Goal: Task Accomplishment & Management: Complete application form

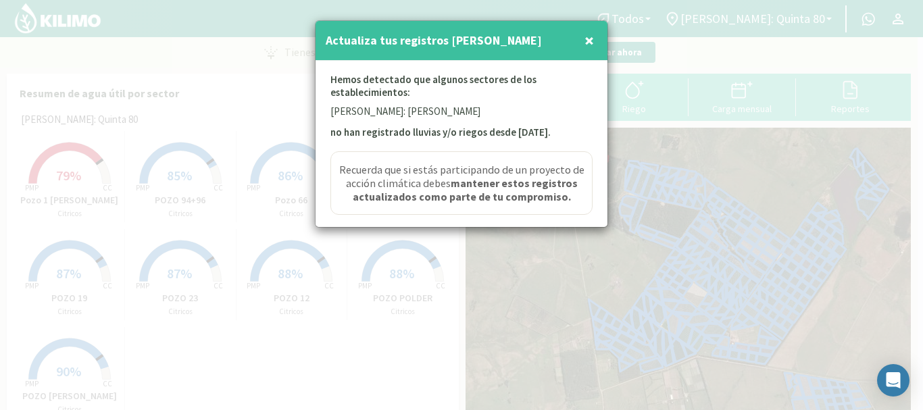
click at [585, 39] on span "×" at bounding box center [589, 40] width 9 height 22
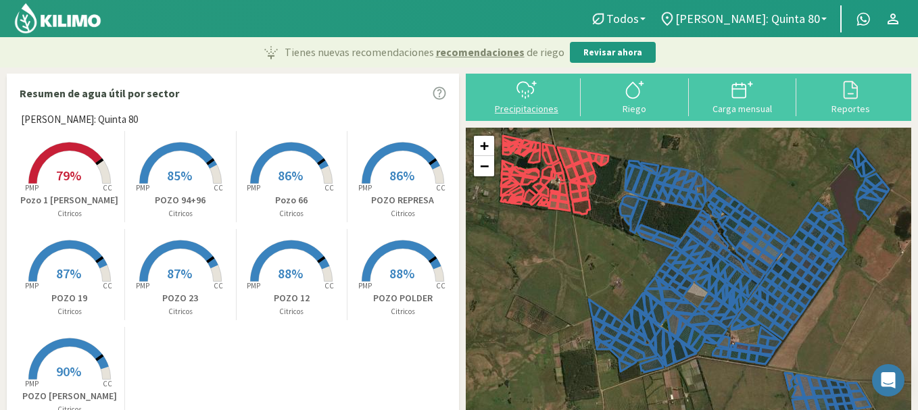
click at [526, 102] on svg-icon at bounding box center [527, 97] width 22 height 12
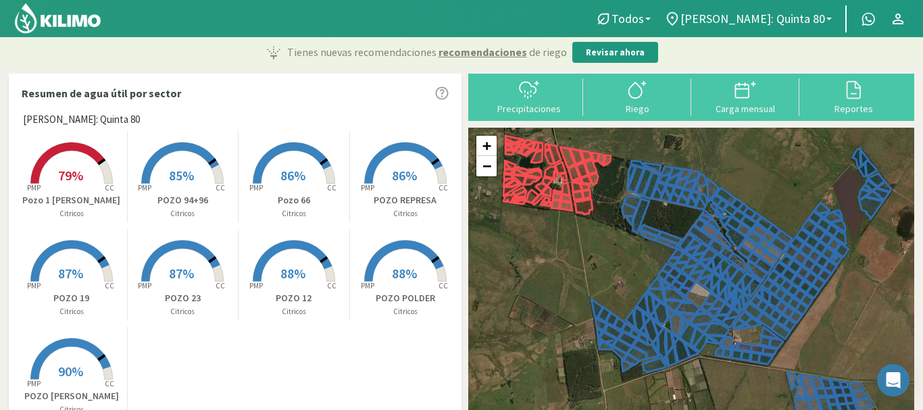
select select "6: Object"
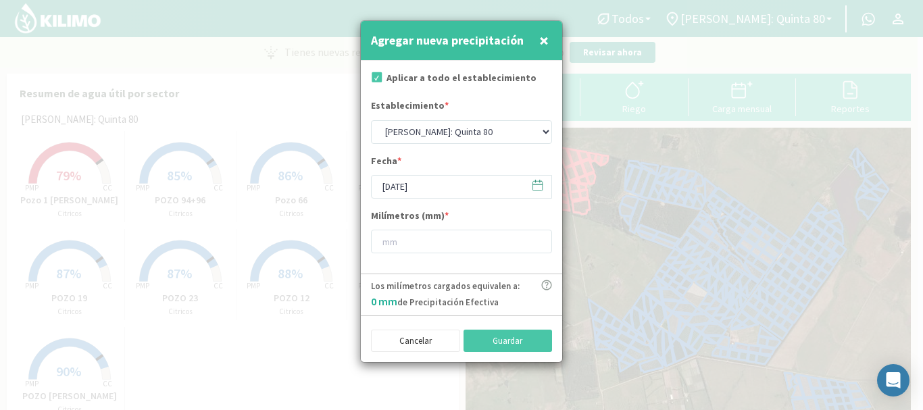
click at [535, 188] on icon at bounding box center [537, 185] width 13 height 13
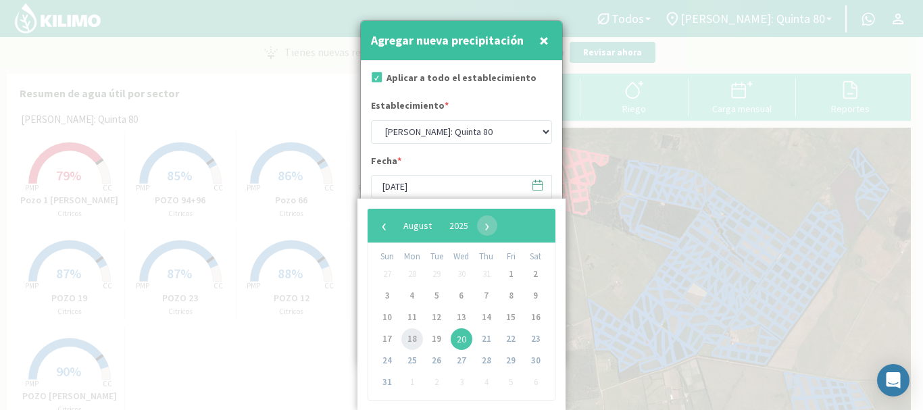
click at [410, 341] on span "18" at bounding box center [412, 339] width 22 height 22
type input "[DATE]"
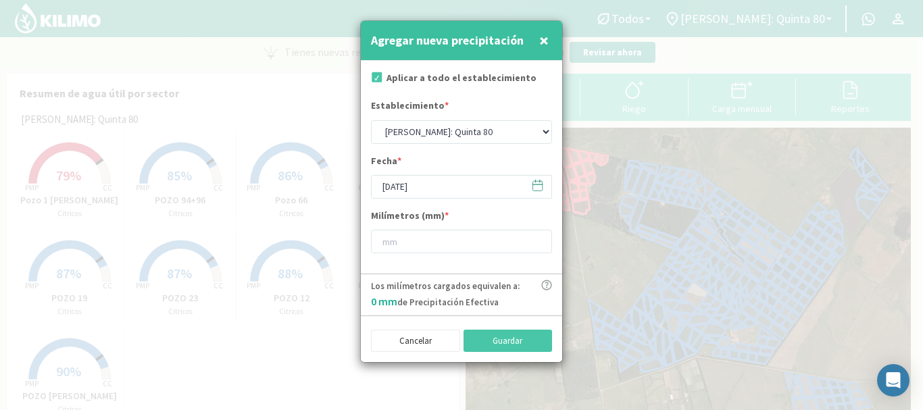
click at [443, 262] on form "Aplicar a todo el establecimiento Establecimiento * [PERSON_NAME]: [PERSON_NAME…" at bounding box center [461, 168] width 201 height 214
click at [448, 247] on input "number" at bounding box center [461, 242] width 181 height 24
type input "4"
click at [504, 342] on button "Guardar" at bounding box center [508, 341] width 89 height 23
type input "[DATE]"
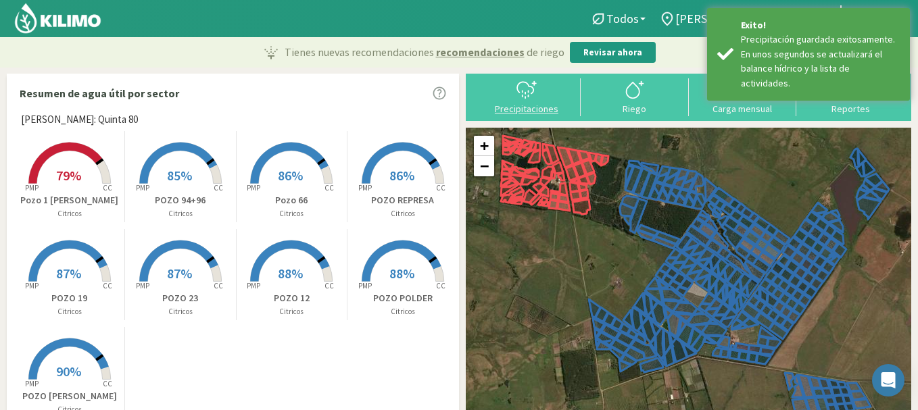
click at [540, 101] on button "Precipitaciones" at bounding box center [526, 96] width 108 height 36
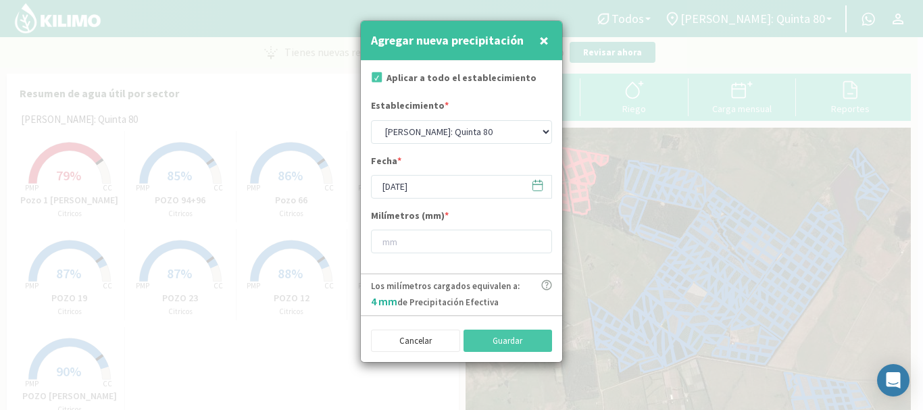
click at [535, 179] on icon at bounding box center [537, 185] width 13 height 13
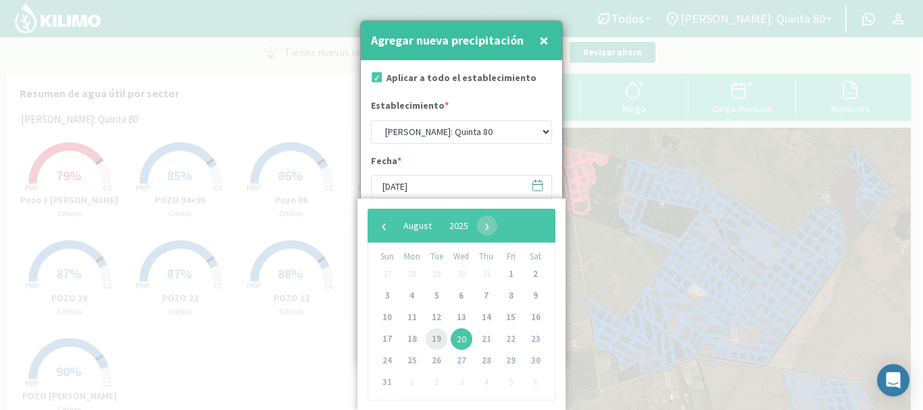
click at [439, 332] on span "19" at bounding box center [437, 339] width 22 height 22
type input "[DATE]"
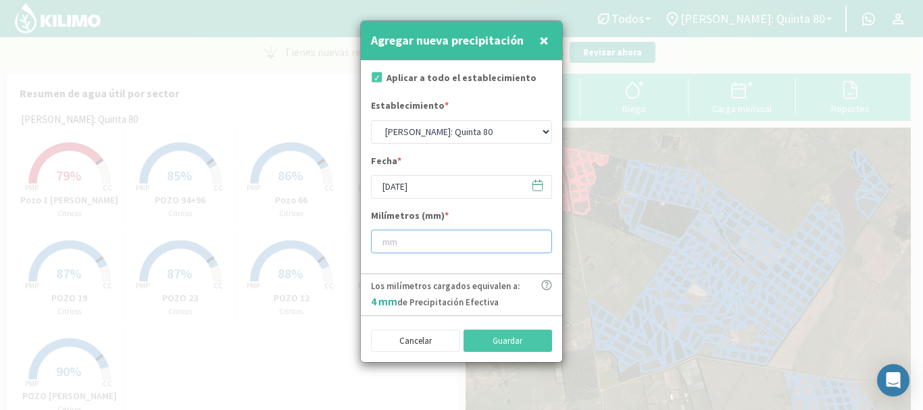
click at [455, 252] on input "number" at bounding box center [461, 242] width 181 height 24
type input "38"
type input "38.6"
click at [482, 335] on button "Guardar" at bounding box center [508, 341] width 89 height 23
type input "[DATE]"
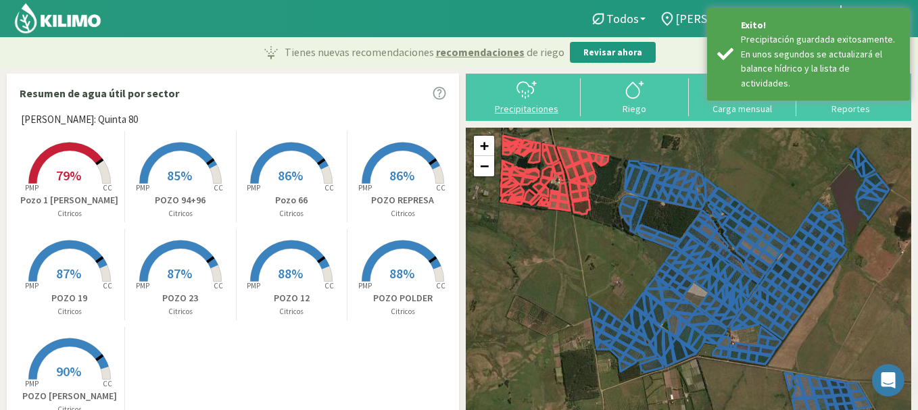
click at [526, 114] on div "Precipitaciones" at bounding box center [526, 108] width 100 height 9
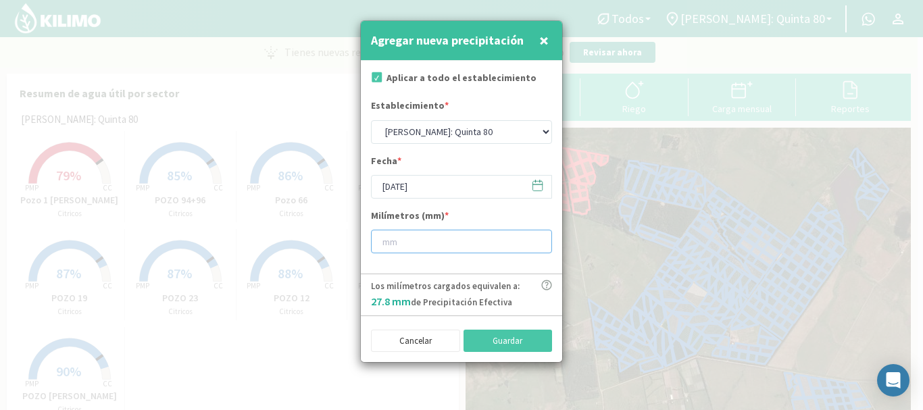
click at [450, 243] on input "number" at bounding box center [461, 242] width 181 height 24
type input "6"
type input "6.6"
click at [494, 335] on button "Guardar" at bounding box center [508, 341] width 89 height 23
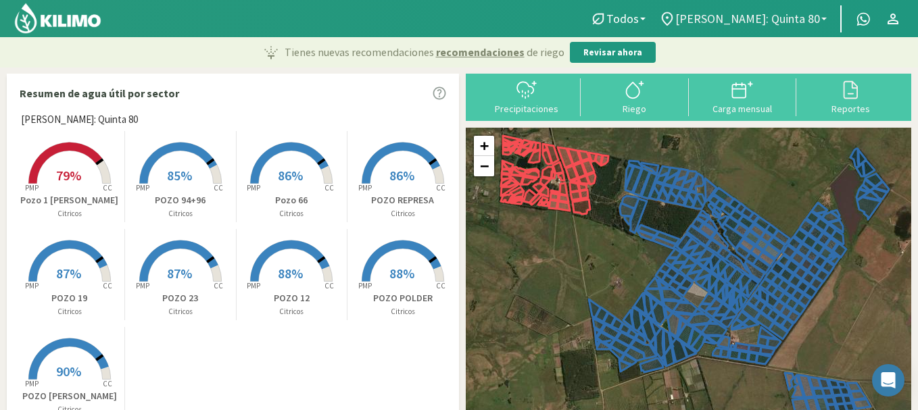
click at [791, 15] on span "[PERSON_NAME]: Quinta 80" at bounding box center [747, 18] width 145 height 14
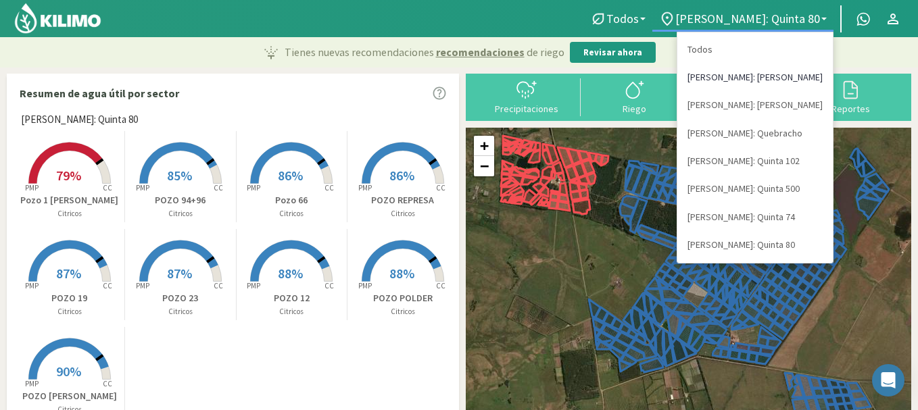
click at [783, 82] on link "[PERSON_NAME]: [PERSON_NAME]" at bounding box center [754, 78] width 155 height 28
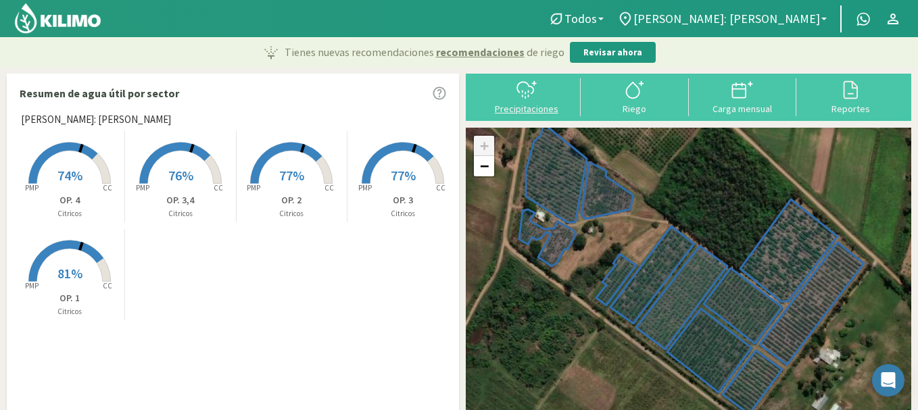
click at [521, 111] on div "Precipitaciones" at bounding box center [526, 108] width 100 height 9
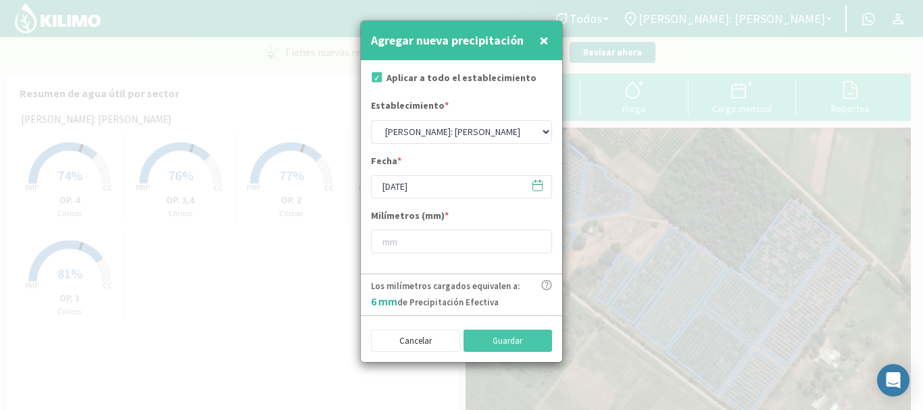
click at [537, 179] on icon at bounding box center [537, 185] width 13 height 13
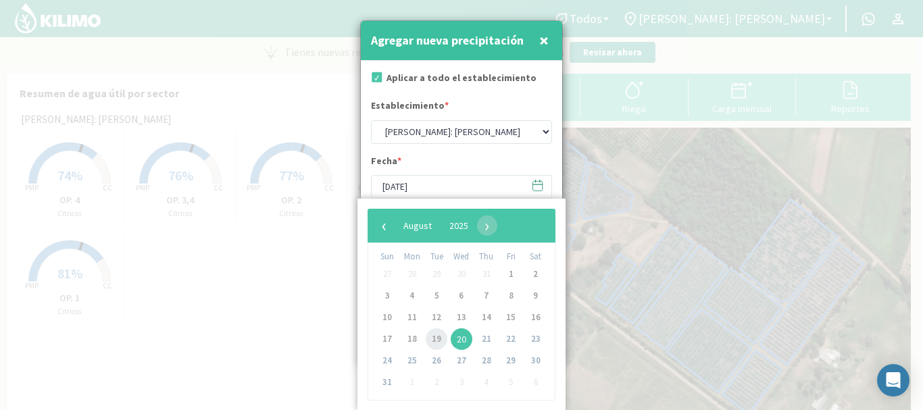
click at [434, 338] on span "19" at bounding box center [437, 339] width 22 height 22
type input "[DATE]"
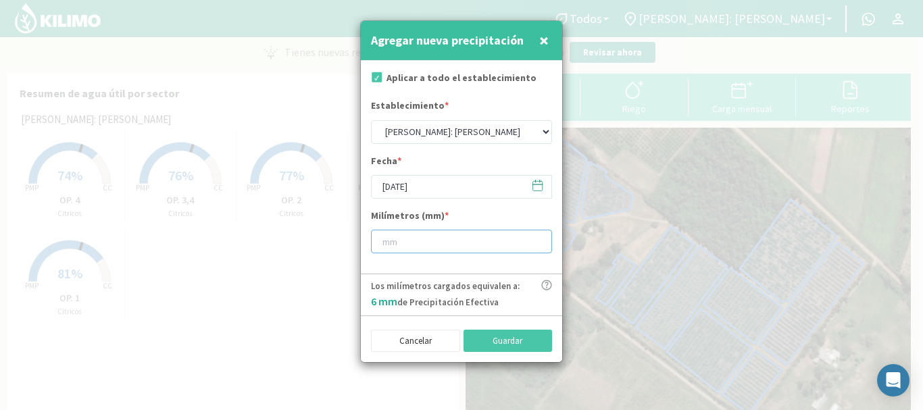
click at [467, 239] on input "number" at bounding box center [461, 242] width 181 height 24
type input "55"
click at [518, 336] on button "Guardar" at bounding box center [508, 341] width 89 height 23
type input "[DATE]"
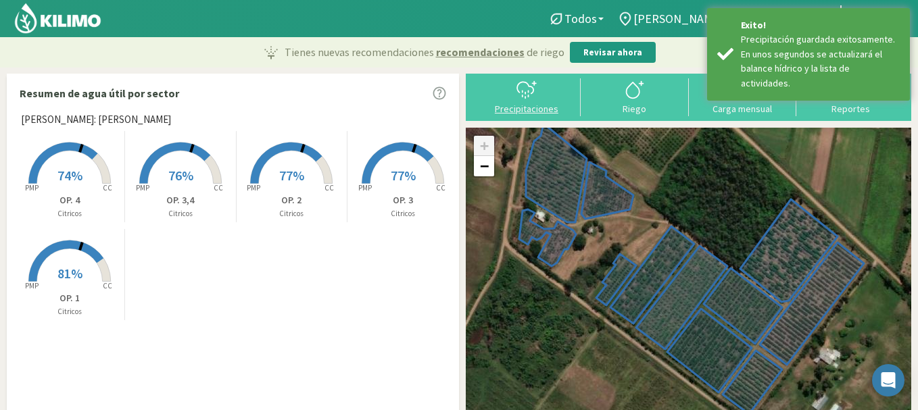
click at [532, 94] on icon at bounding box center [527, 90] width 22 height 22
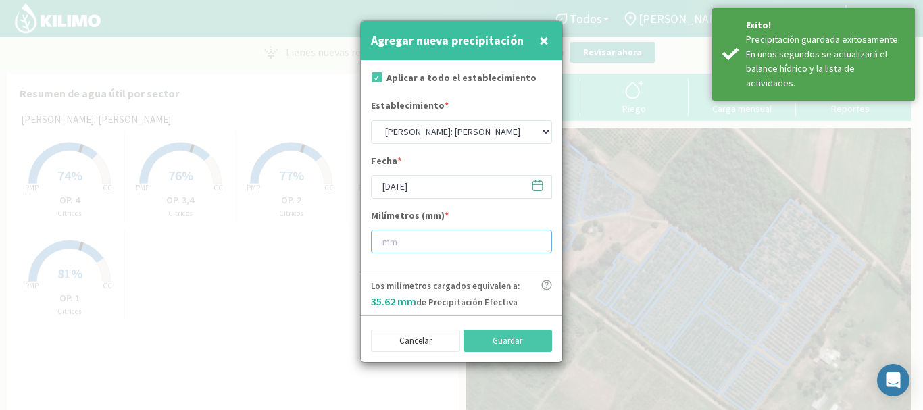
click at [470, 247] on input "number" at bounding box center [461, 242] width 181 height 24
type input "5"
click at [518, 339] on button "Guardar" at bounding box center [508, 341] width 89 height 23
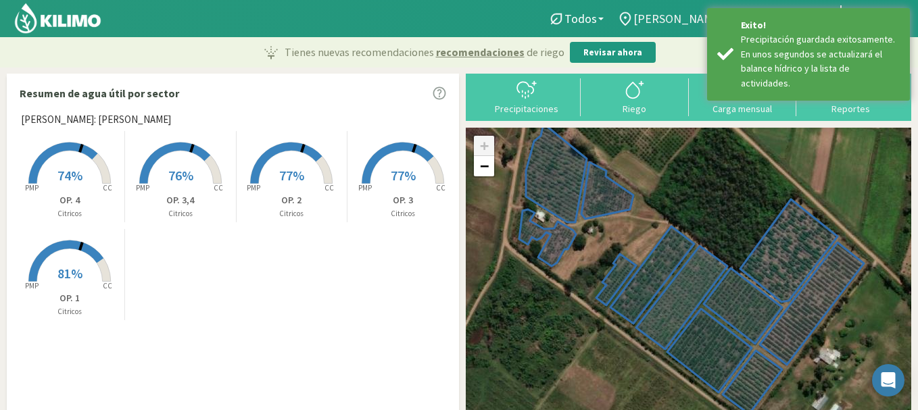
click at [633, 19] on icon at bounding box center [625, 19] width 16 height 16
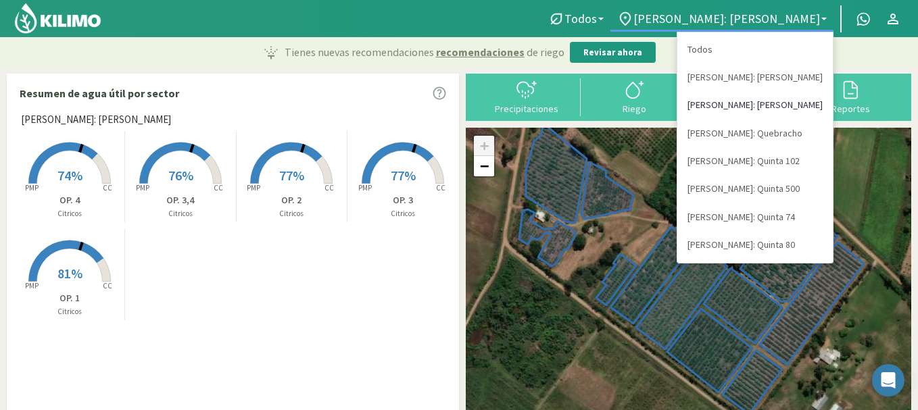
click at [764, 99] on link "[PERSON_NAME]: [PERSON_NAME]" at bounding box center [754, 105] width 155 height 28
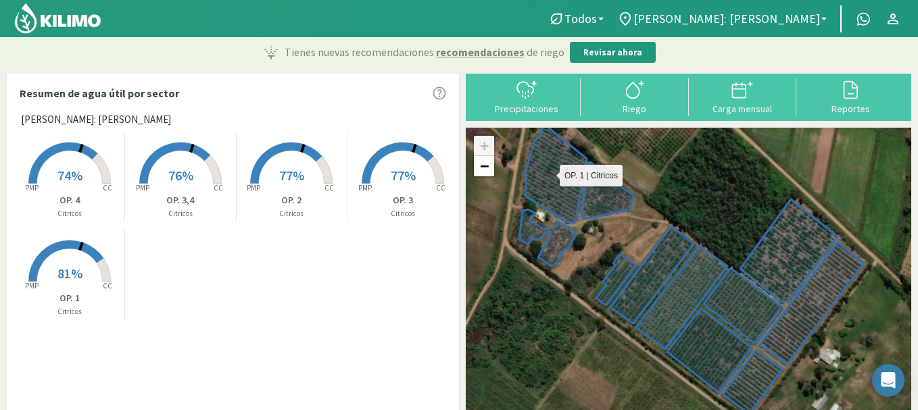
select select "1: Object"
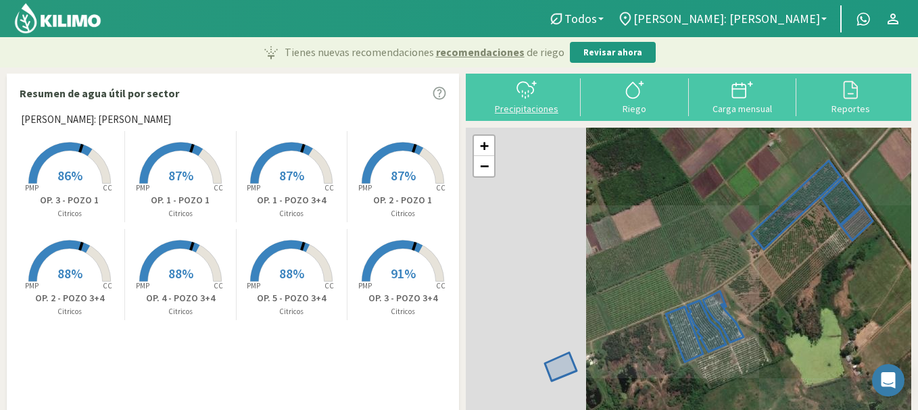
click at [531, 105] on div "Precipitaciones" at bounding box center [526, 108] width 100 height 9
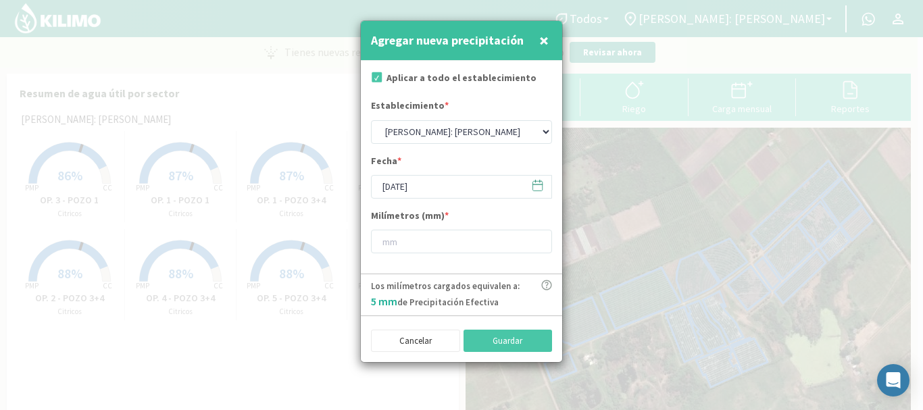
click at [540, 187] on icon at bounding box center [537, 185] width 13 height 13
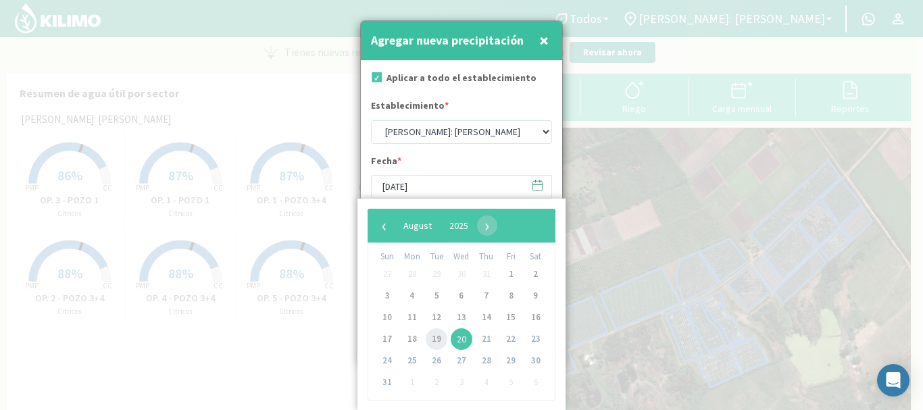
click at [436, 336] on span "19" at bounding box center [437, 339] width 22 height 22
type input "[DATE]"
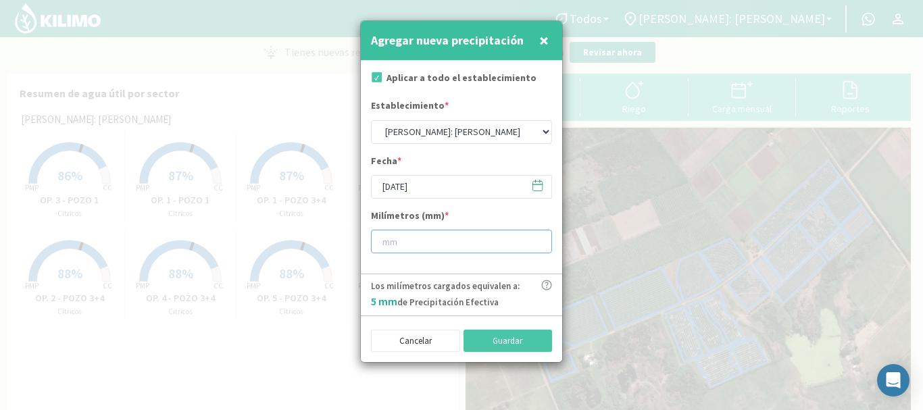
click at [451, 240] on input "number" at bounding box center [461, 242] width 181 height 24
type input "55"
click at [502, 344] on button "Guardar" at bounding box center [508, 341] width 89 height 23
type input "[DATE]"
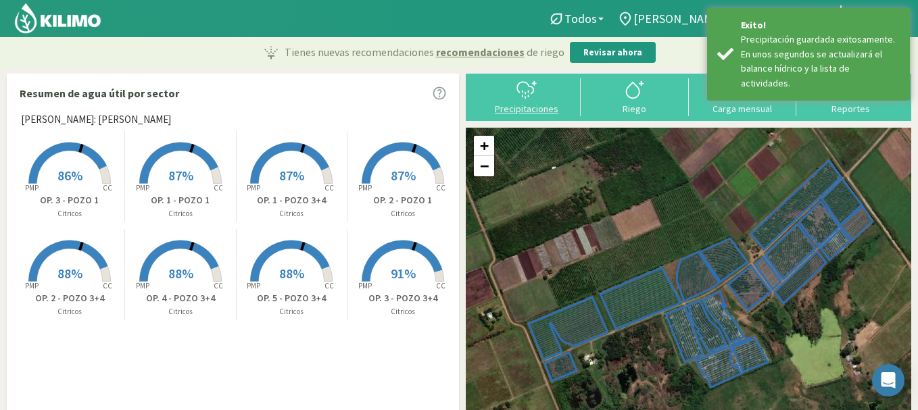
click at [537, 108] on div "Precipitaciones" at bounding box center [526, 108] width 100 height 9
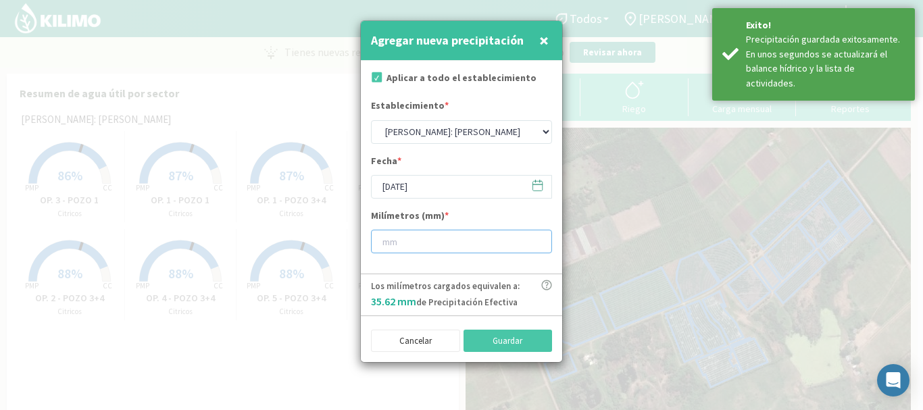
click at [483, 243] on input "number" at bounding box center [461, 242] width 181 height 24
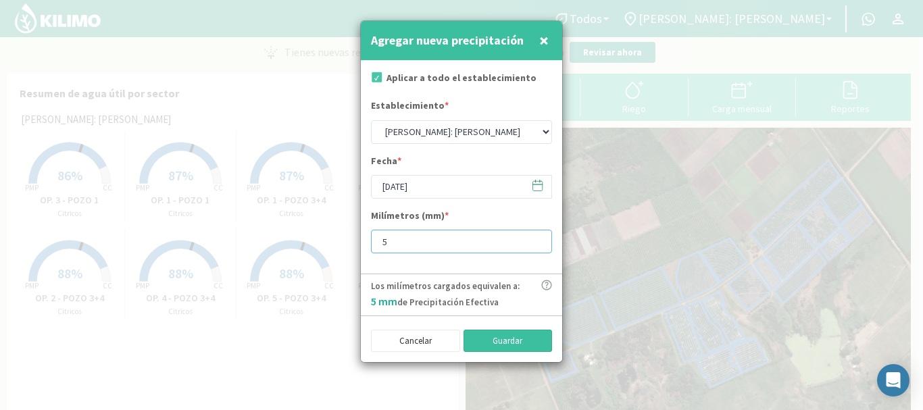
type input "5"
click at [511, 341] on button "Guardar" at bounding box center [508, 341] width 89 height 23
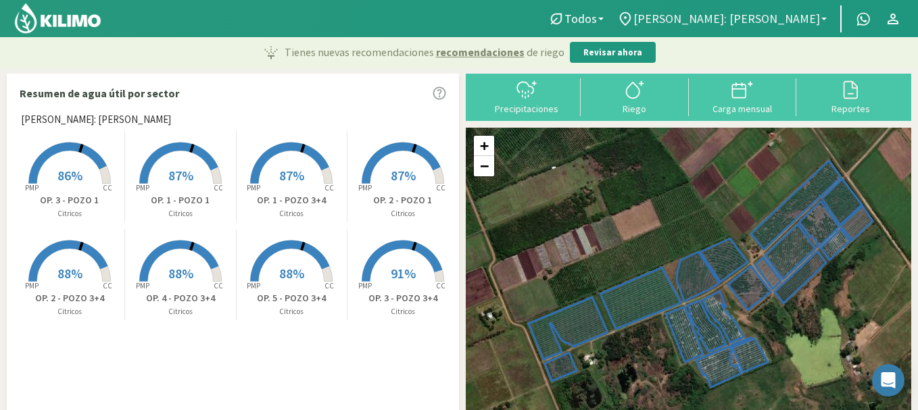
click at [766, 23] on span "[PERSON_NAME]: [PERSON_NAME]" at bounding box center [726, 18] width 187 height 14
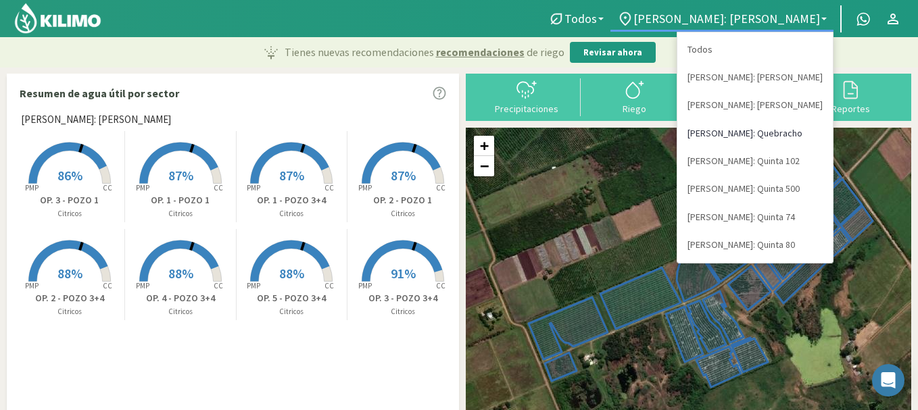
click at [764, 134] on link "[PERSON_NAME]: Quebracho" at bounding box center [754, 134] width 155 height 28
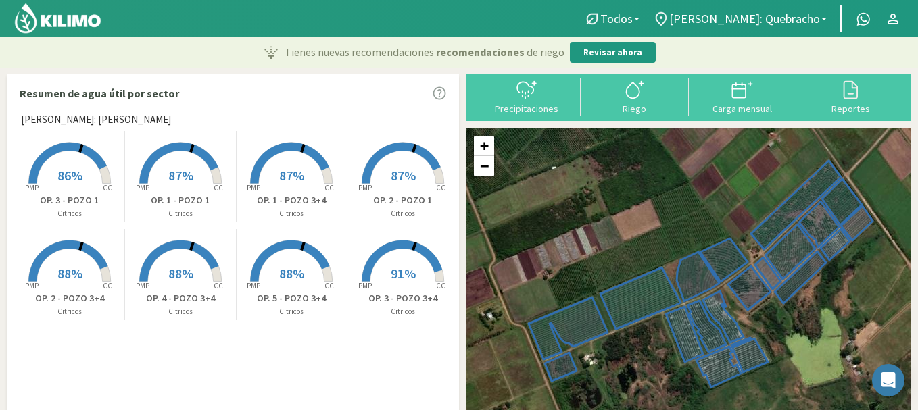
select select "2: Object"
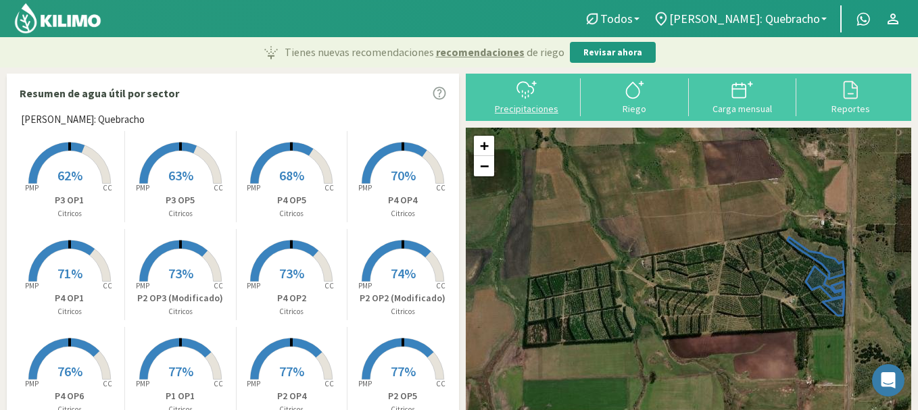
click at [541, 97] on div at bounding box center [526, 90] width 100 height 22
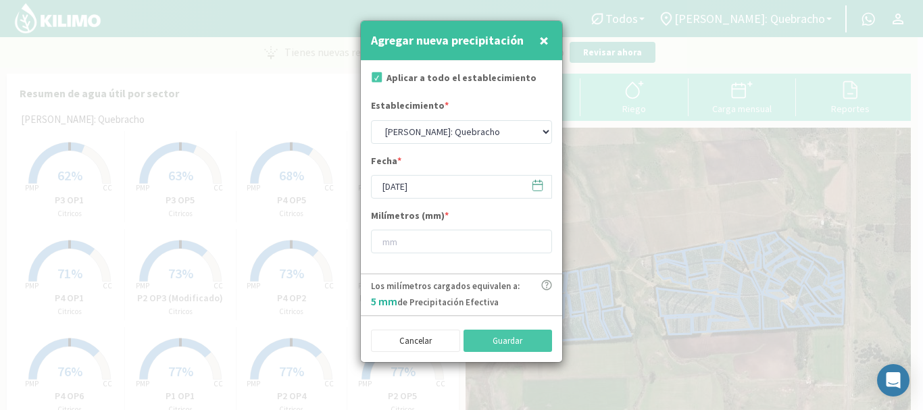
click at [534, 184] on icon at bounding box center [537, 185] width 13 height 13
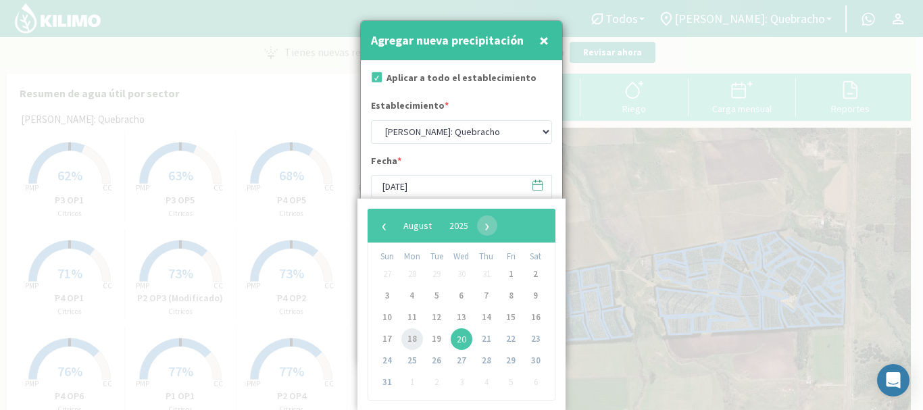
click at [413, 341] on span "18" at bounding box center [412, 339] width 22 height 22
type input "[DATE]"
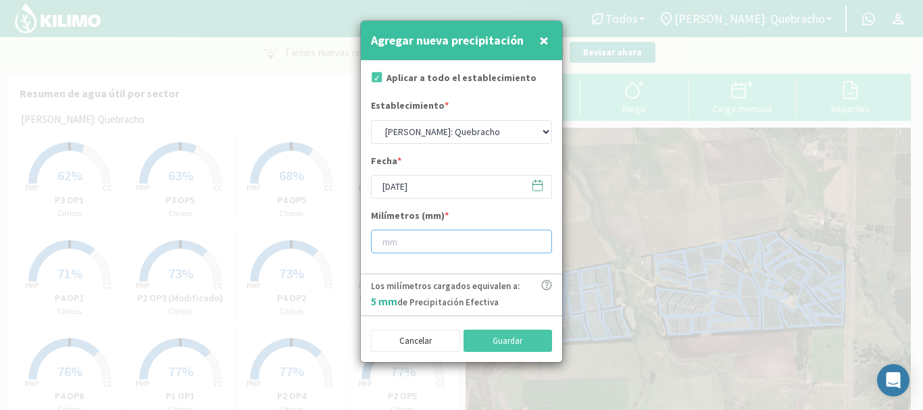
click at [428, 235] on input "number" at bounding box center [461, 242] width 181 height 24
type input "6"
type input "6.2"
click at [509, 347] on button "Guardar" at bounding box center [508, 341] width 89 height 23
type input "[DATE]"
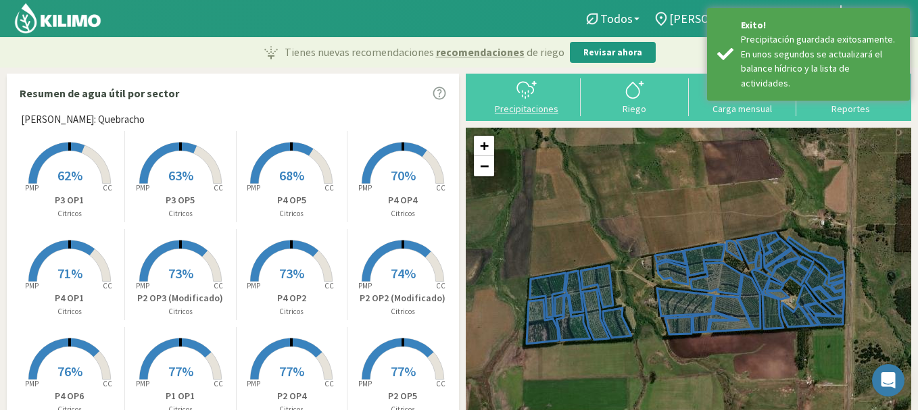
click at [534, 97] on icon at bounding box center [527, 90] width 22 height 22
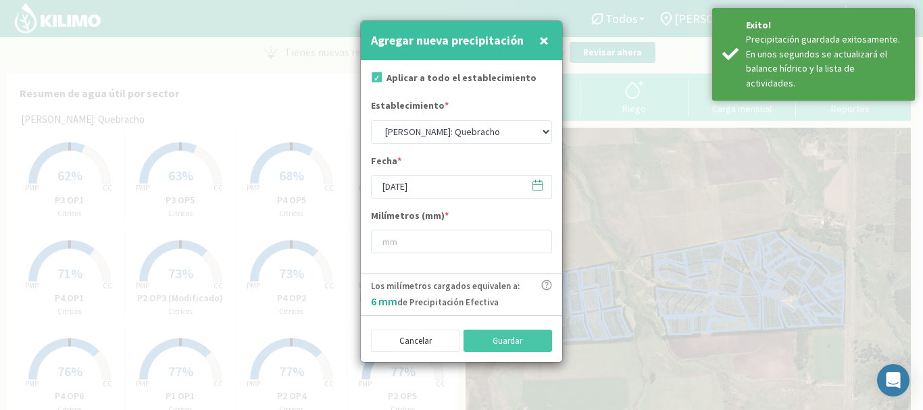
click at [543, 181] on icon at bounding box center [537, 185] width 13 height 13
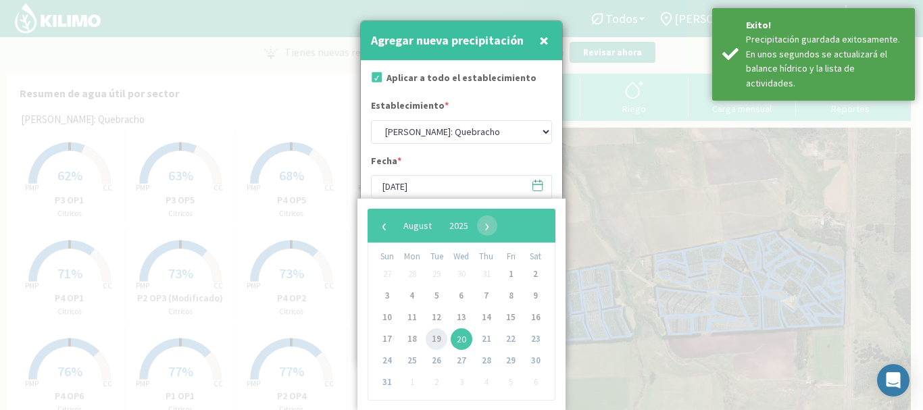
click at [437, 333] on span "19" at bounding box center [437, 339] width 22 height 22
type input "[DATE]"
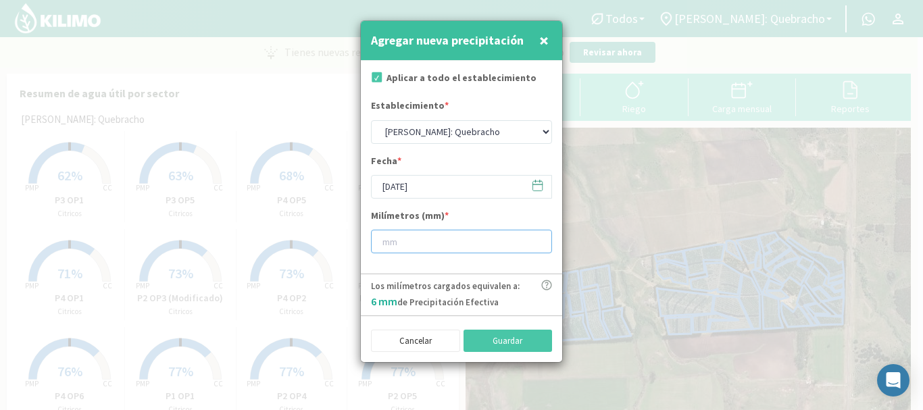
click at [421, 244] on input "number" at bounding box center [461, 242] width 181 height 24
type input "73"
type input "73.4"
click at [494, 347] on button "Guardar" at bounding box center [508, 341] width 89 height 23
type input "[DATE]"
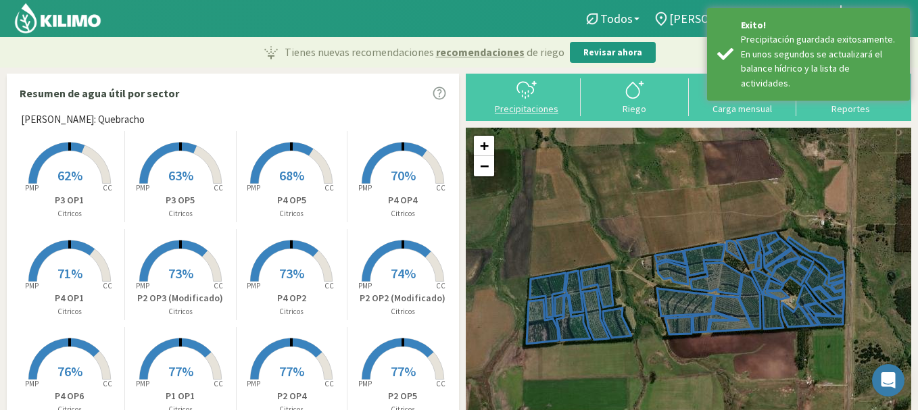
click at [533, 89] on icon at bounding box center [525, 87] width 16 height 11
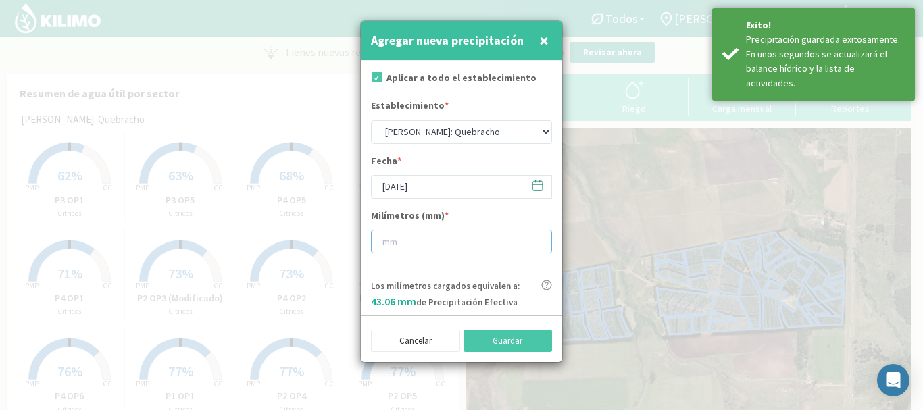
click at [471, 237] on input "number" at bounding box center [461, 242] width 181 height 24
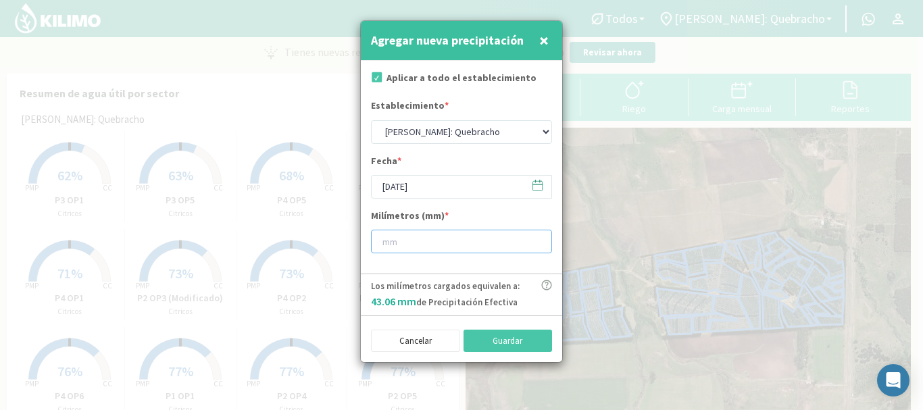
type input "1"
type input "1.6"
click at [502, 335] on button "Guardar" at bounding box center [508, 341] width 89 height 23
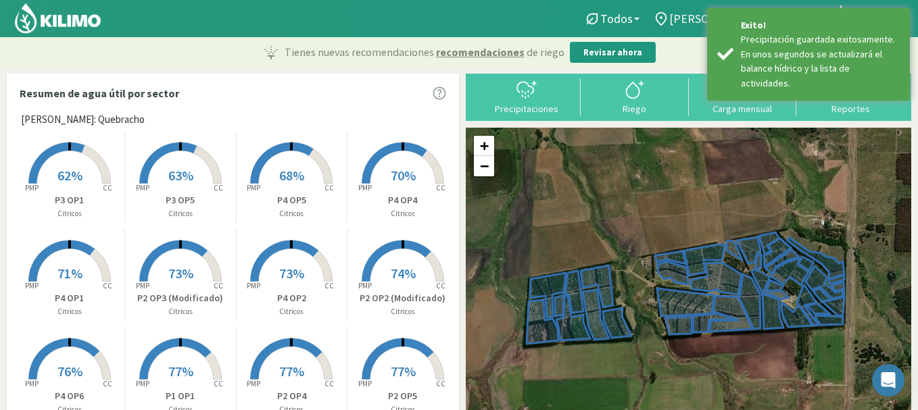
click at [669, 28] on svg-icon at bounding box center [661, 23] width 16 height 16
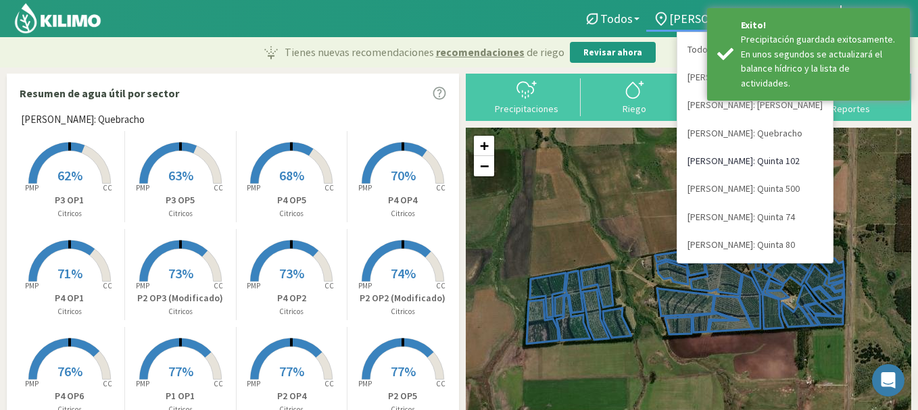
click at [773, 158] on link "[PERSON_NAME]: Quinta 102" at bounding box center [754, 161] width 155 height 28
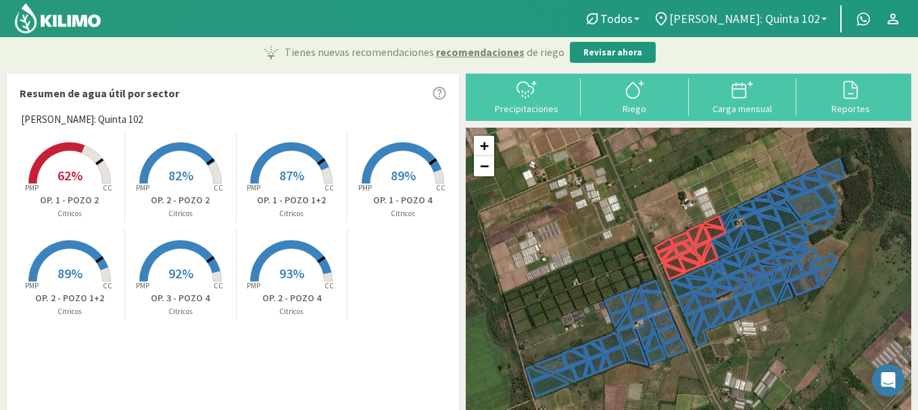
click at [722, 12] on span "[PERSON_NAME]: Quinta 102" at bounding box center [744, 18] width 151 height 14
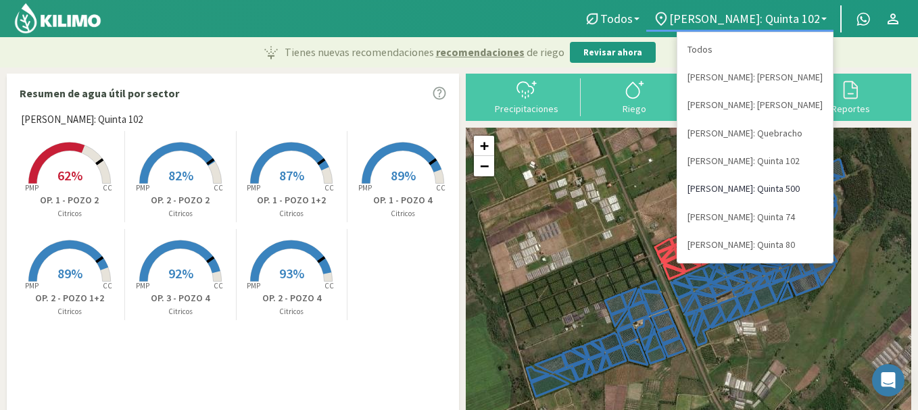
click at [763, 189] on link "[PERSON_NAME]: Quinta 500" at bounding box center [754, 189] width 155 height 28
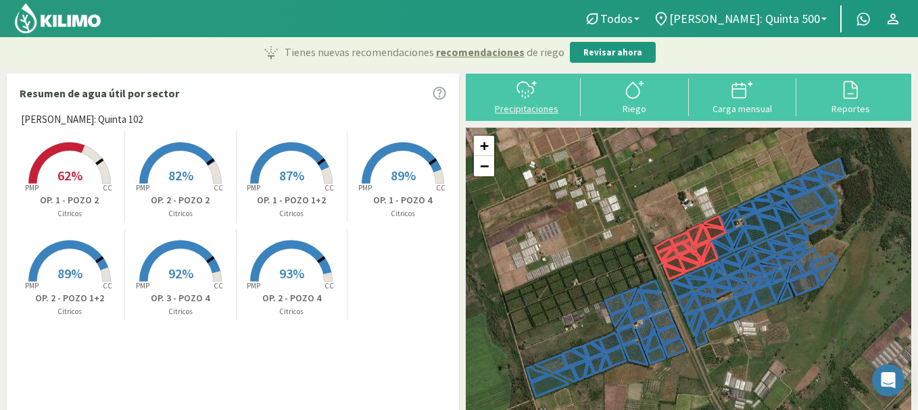
select select "4: Object"
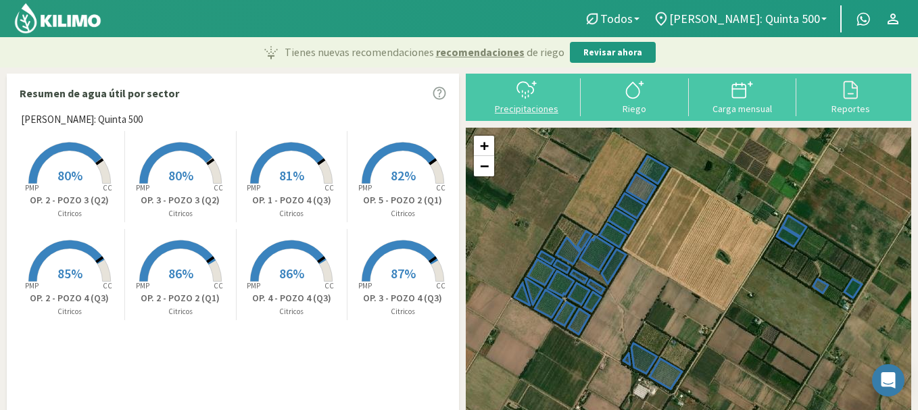
click at [528, 101] on svg-icon at bounding box center [527, 97] width 22 height 12
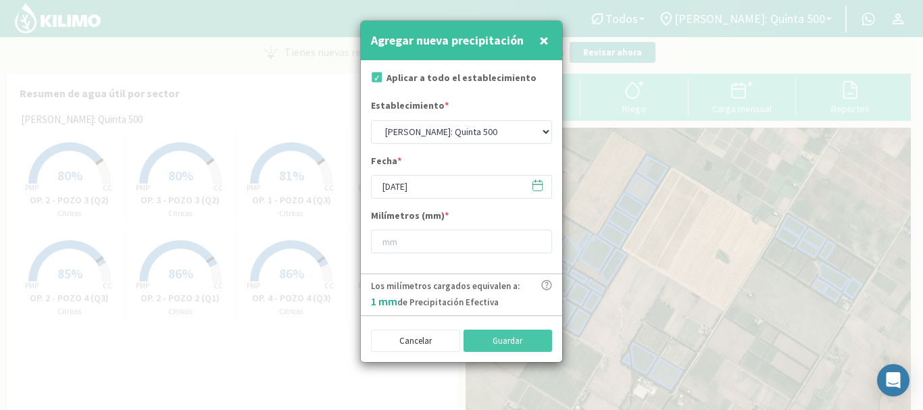
click at [539, 184] on icon at bounding box center [537, 185] width 13 height 13
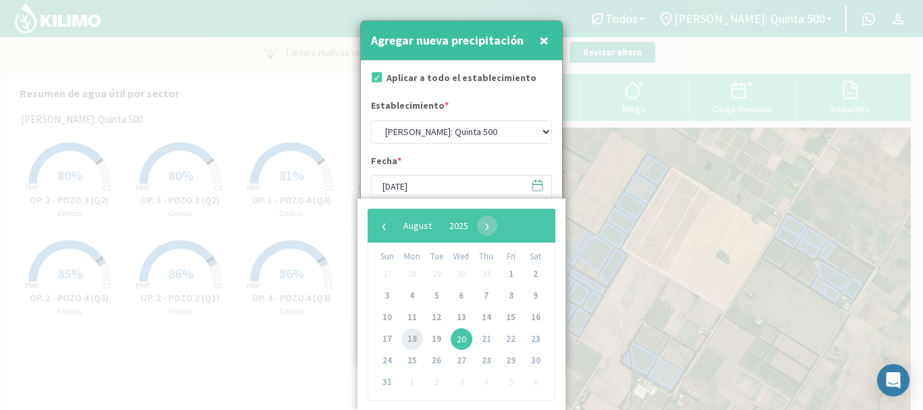
click at [416, 341] on span "18" at bounding box center [412, 339] width 22 height 22
type input "[DATE]"
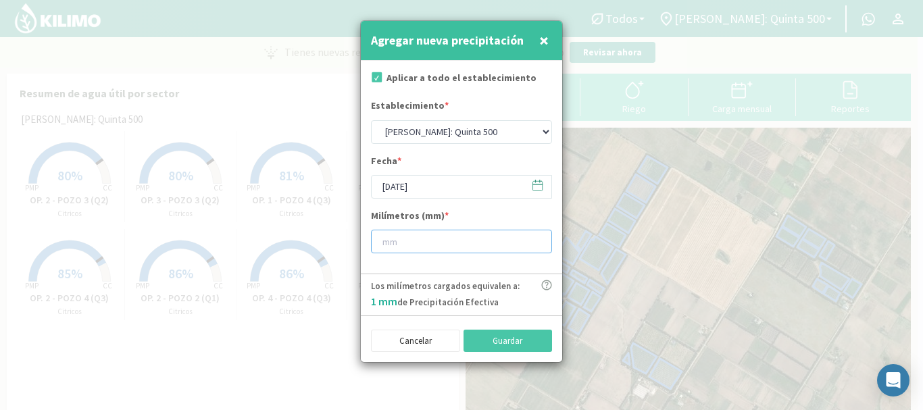
click at [435, 239] on input "number" at bounding box center [461, 242] width 181 height 24
type input "0"
type input "0.6"
click at [510, 338] on button "Guardar" at bounding box center [508, 341] width 89 height 23
type input "[DATE]"
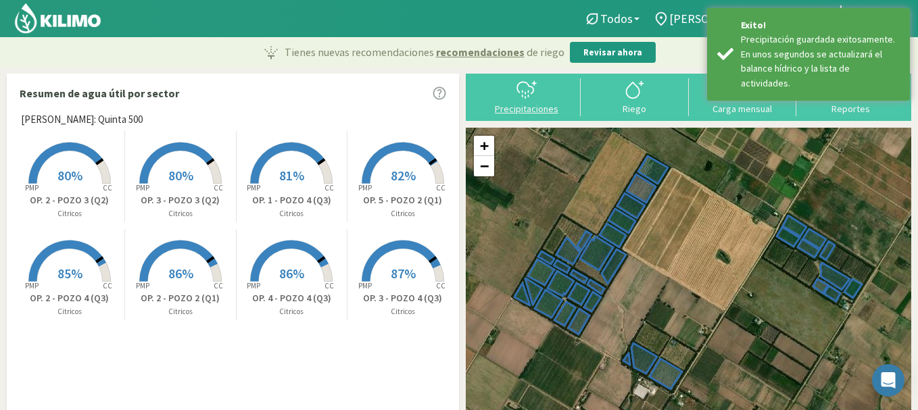
click at [514, 112] on div "Precipitaciones" at bounding box center [526, 108] width 100 height 9
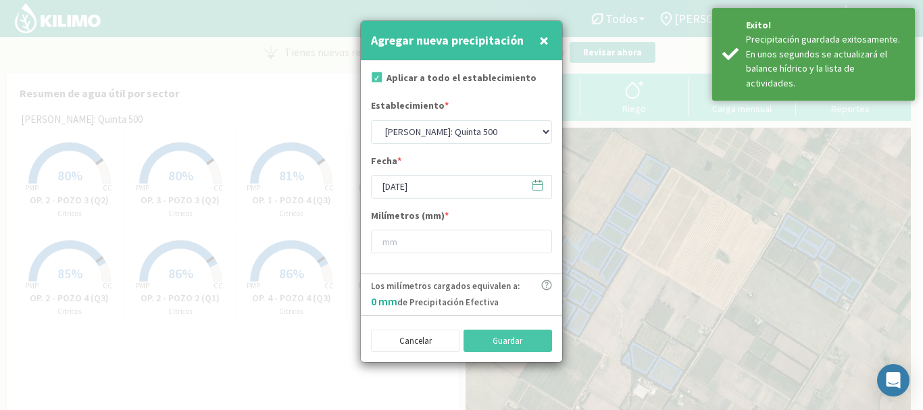
click at [535, 192] on svg-icon at bounding box center [537, 188] width 13 height 12
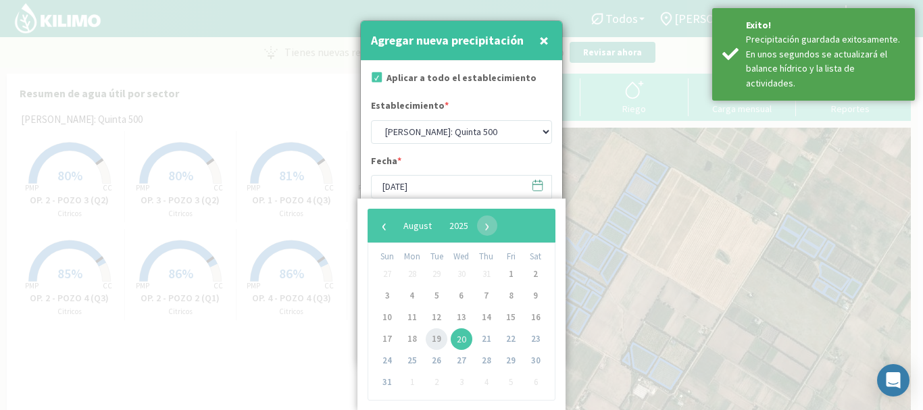
click at [445, 345] on span "19" at bounding box center [437, 339] width 22 height 22
type input "[DATE]"
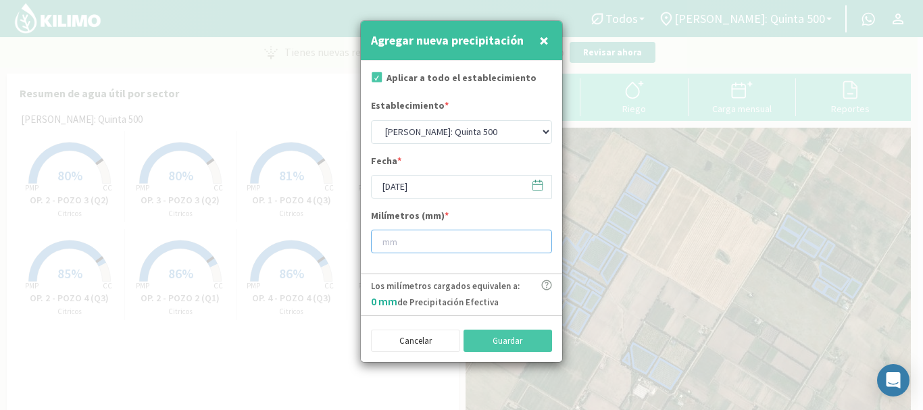
click at [450, 252] on input "number" at bounding box center [461, 242] width 181 height 24
type input "31"
type input "31.6"
click at [505, 336] on button "Guardar" at bounding box center [508, 341] width 89 height 23
type input "[DATE]"
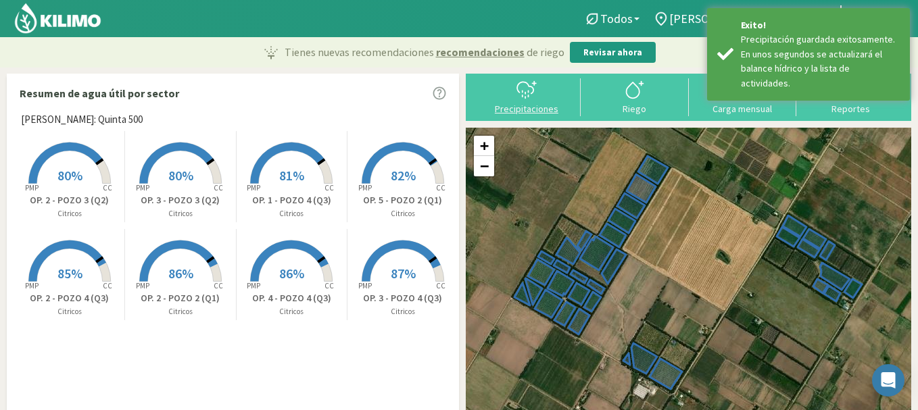
click at [546, 109] on div "Precipitaciones" at bounding box center [526, 108] width 100 height 9
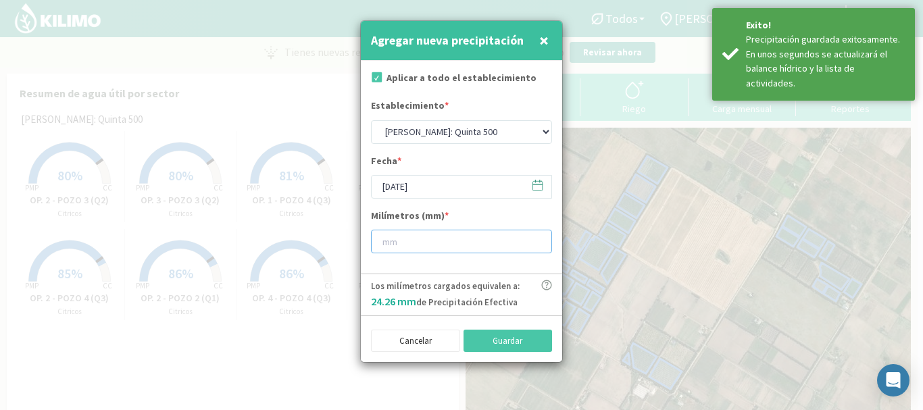
click at [485, 250] on input "number" at bounding box center [461, 242] width 181 height 24
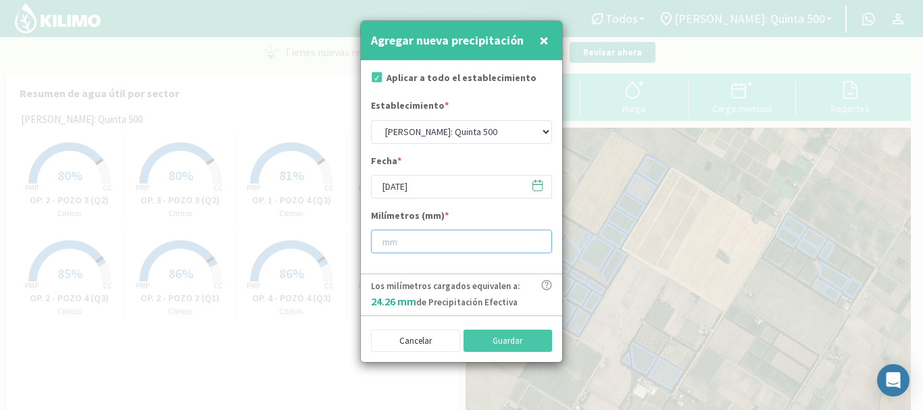
type input "9"
type input "9.2"
click at [510, 345] on button "Guardar" at bounding box center [508, 341] width 89 height 23
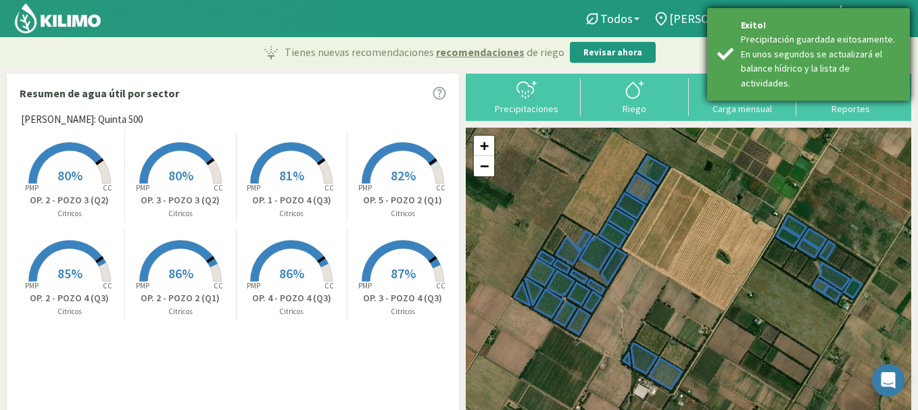
click at [707, 13] on div "Exito! Precipitación guardada exitosamente. En unos segundos se actualizará el …" at bounding box center [808, 54] width 203 height 93
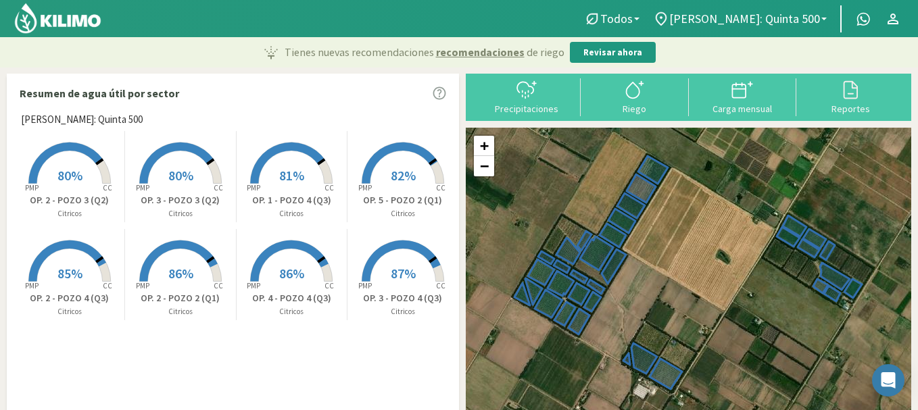
click at [669, 13] on icon at bounding box center [661, 19] width 16 height 16
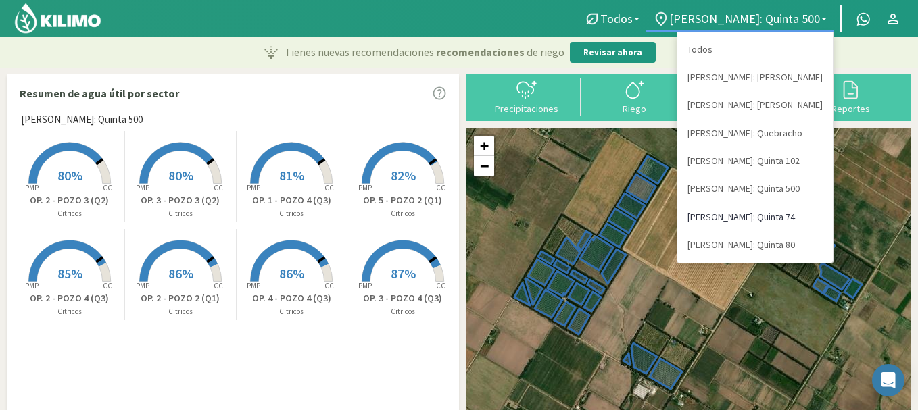
click at [768, 210] on link "[PERSON_NAME]: Quinta 74" at bounding box center [754, 217] width 155 height 28
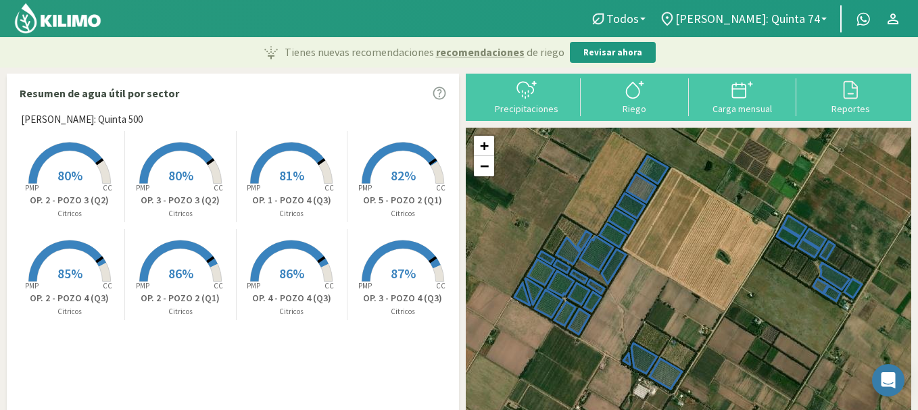
select select "5: Object"
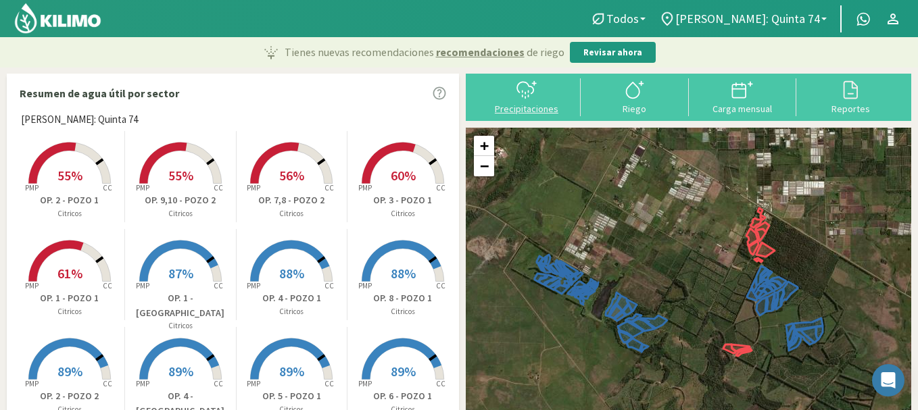
click at [555, 97] on div at bounding box center [526, 90] width 100 height 22
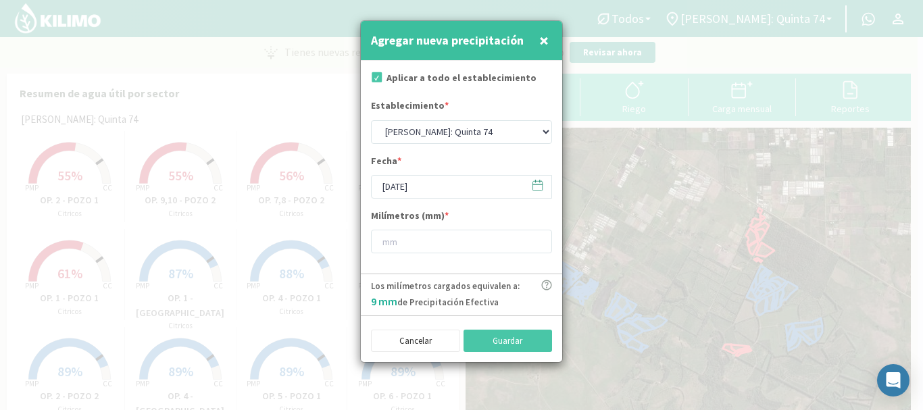
click at [541, 184] on icon at bounding box center [537, 184] width 9 height 0
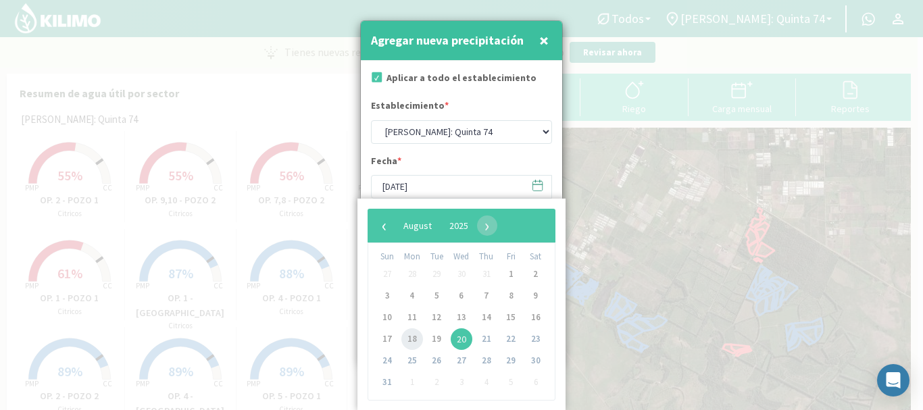
click at [414, 341] on span "18" at bounding box center [412, 339] width 22 height 22
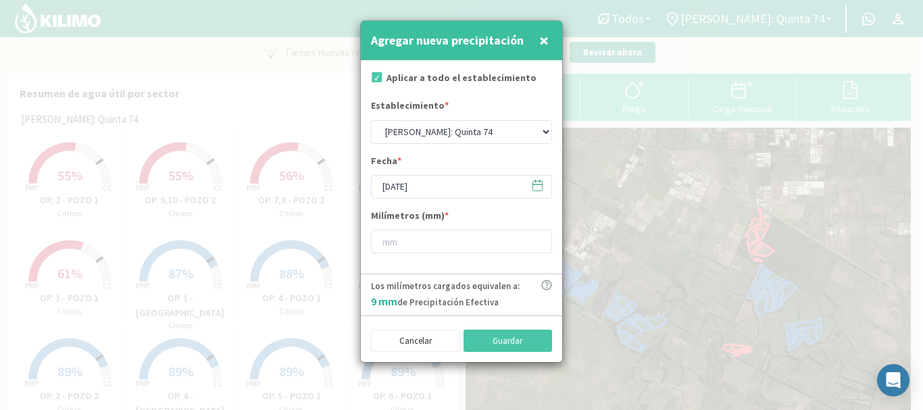
click at [537, 187] on icon at bounding box center [537, 185] width 13 height 13
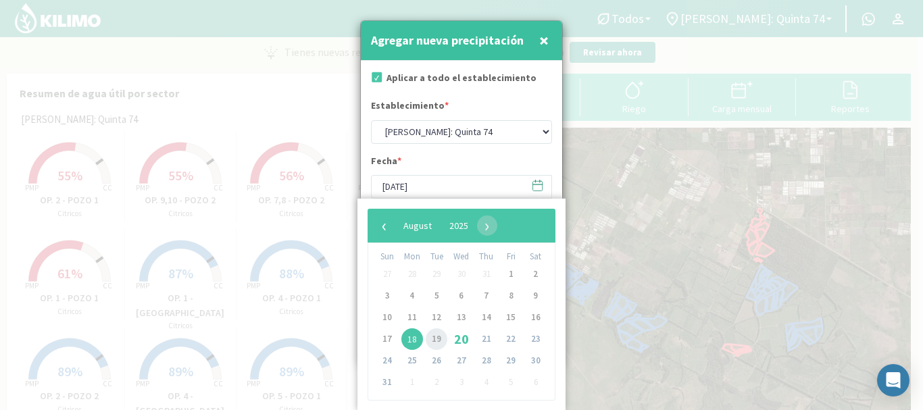
click at [430, 337] on span "19" at bounding box center [437, 339] width 22 height 22
type input "[DATE]"
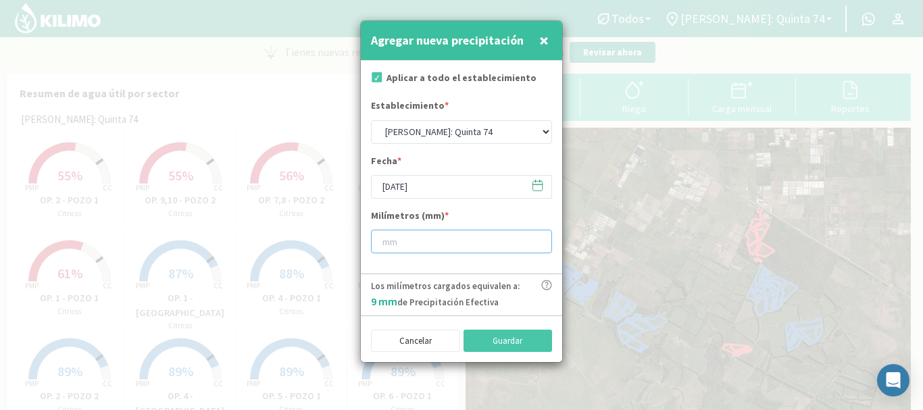
click at [435, 239] on input "number" at bounding box center [461, 242] width 181 height 24
type input "55"
click at [503, 349] on button "Guardar" at bounding box center [508, 341] width 89 height 23
type input "[DATE]"
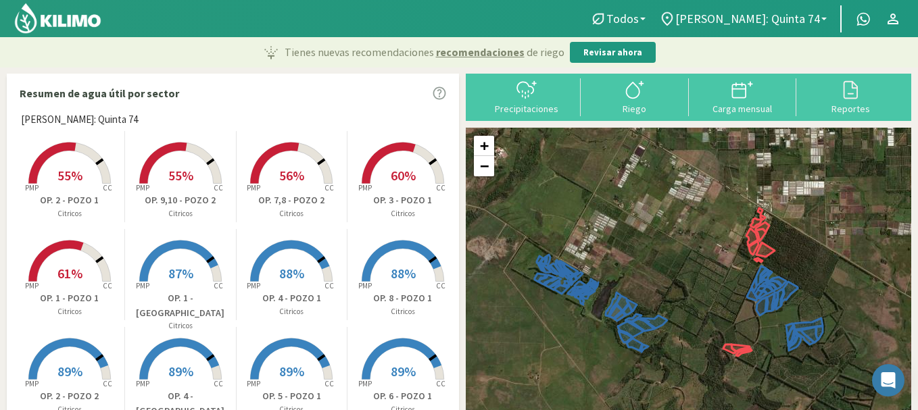
click at [553, 115] on div "Precipitaciones" at bounding box center [526, 97] width 108 height 38
click at [526, 111] on div "Precipitaciones" at bounding box center [526, 108] width 100 height 9
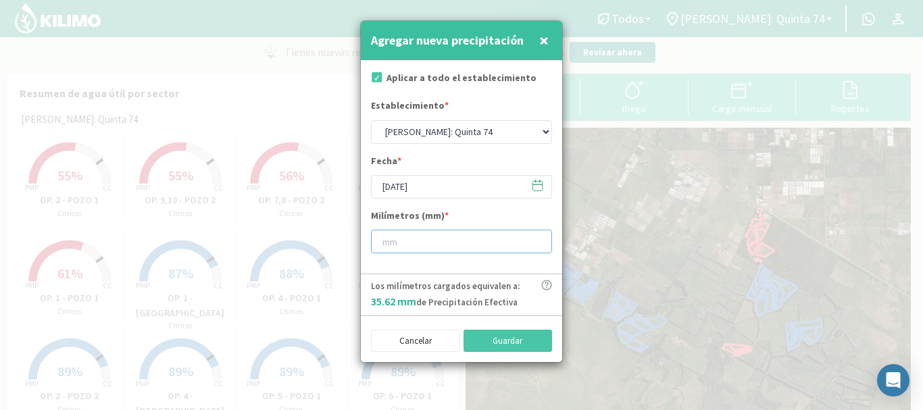
click at [479, 240] on input "number" at bounding box center [461, 242] width 181 height 24
type input "5"
click at [525, 338] on button "Guardar" at bounding box center [508, 341] width 89 height 23
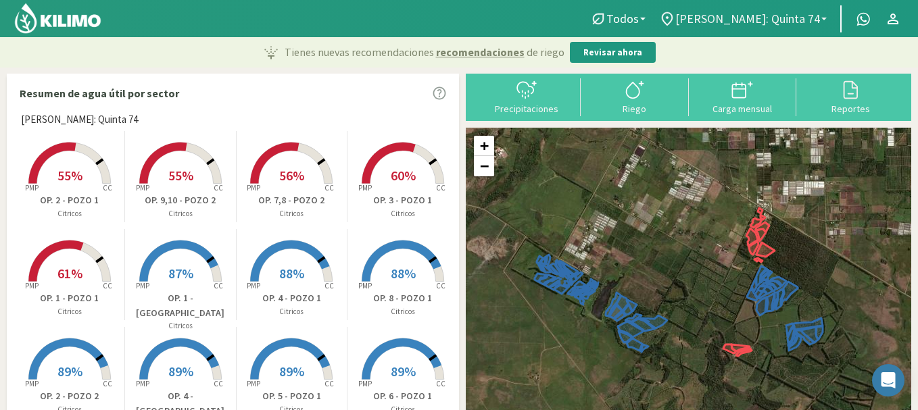
click at [771, 25] on span "[PERSON_NAME]: Quinta 74" at bounding box center [747, 18] width 145 height 14
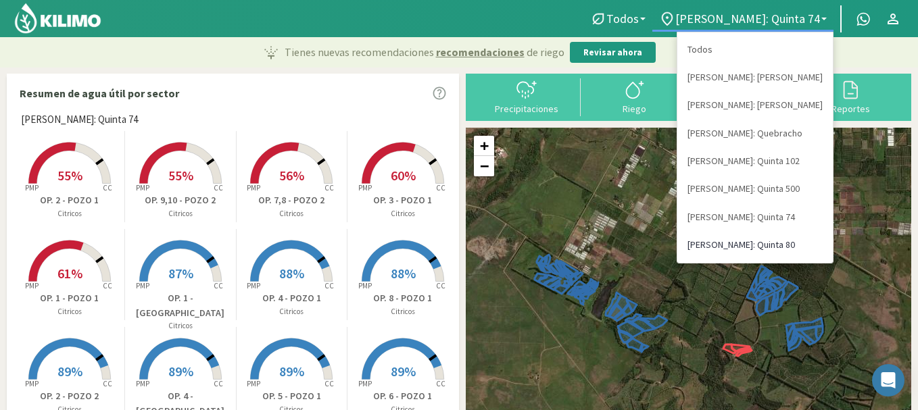
click at [774, 243] on link "[PERSON_NAME]: Quinta 80" at bounding box center [754, 245] width 155 height 28
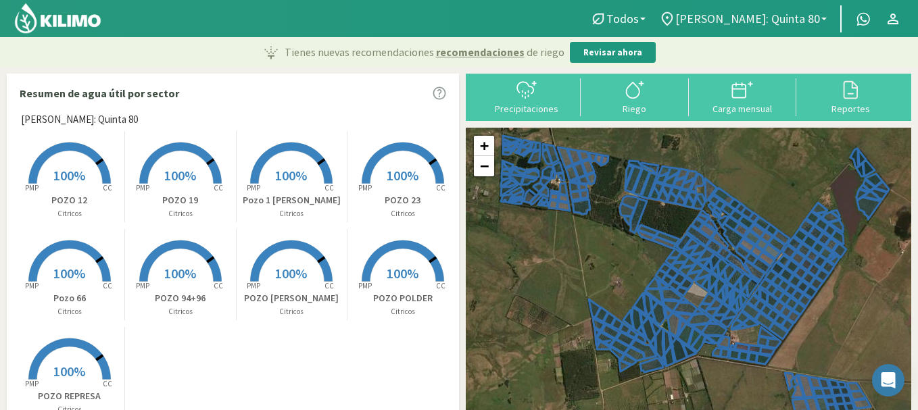
click at [790, 20] on span "[PERSON_NAME]: Quinta 80" at bounding box center [747, 18] width 145 height 14
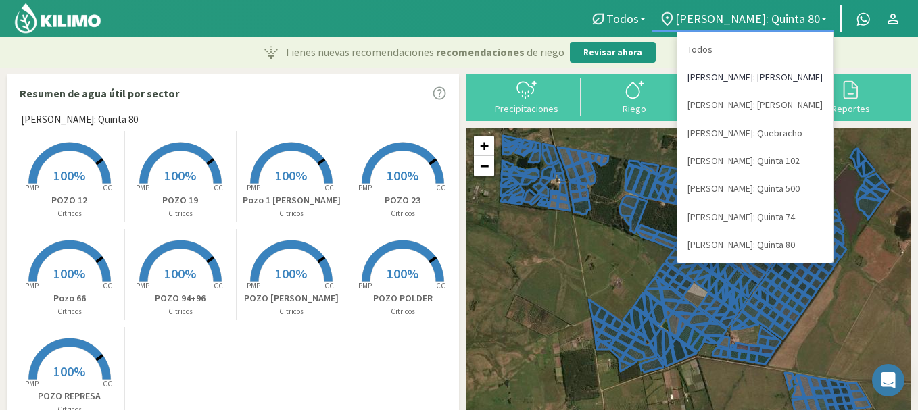
click at [787, 84] on link "[PERSON_NAME]: [PERSON_NAME]" at bounding box center [754, 78] width 155 height 28
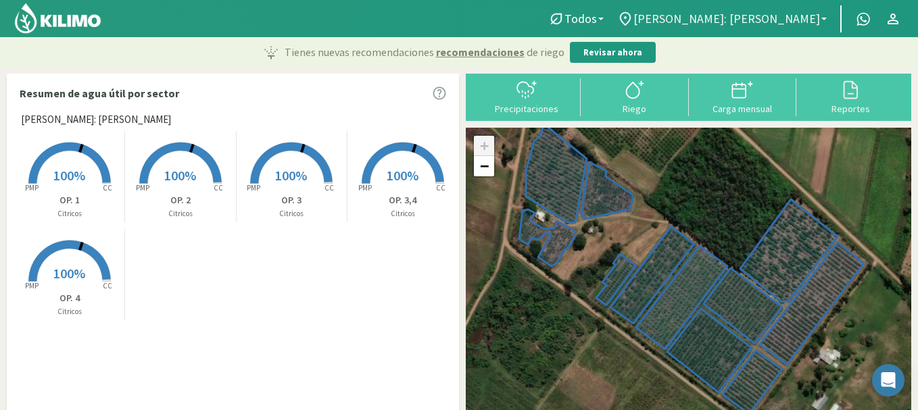
click at [785, 23] on span "[PERSON_NAME]: [PERSON_NAME]" at bounding box center [726, 18] width 187 height 14
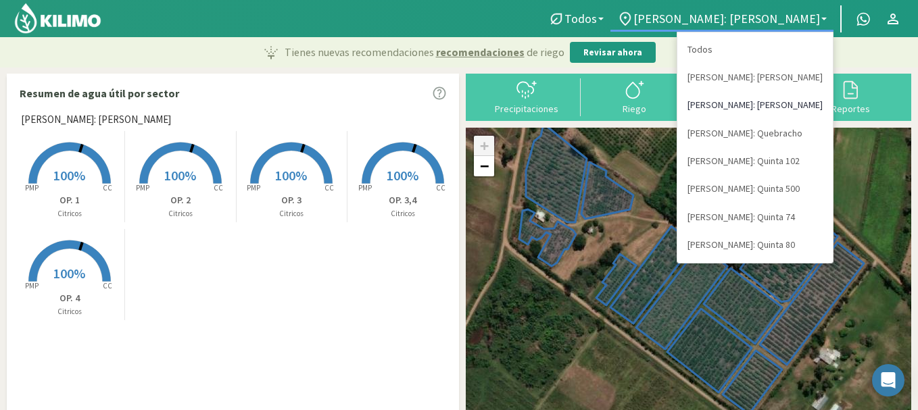
click at [773, 105] on link "[PERSON_NAME]: [PERSON_NAME]" at bounding box center [754, 105] width 155 height 28
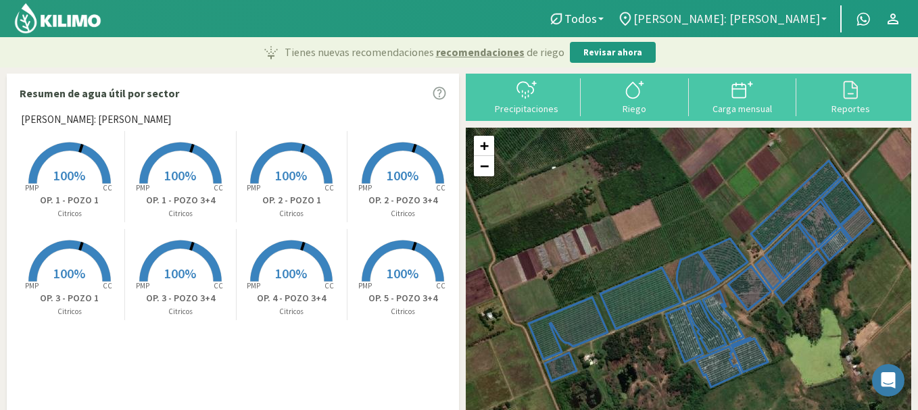
click at [789, 20] on span "[PERSON_NAME]: [PERSON_NAME]" at bounding box center [726, 18] width 187 height 14
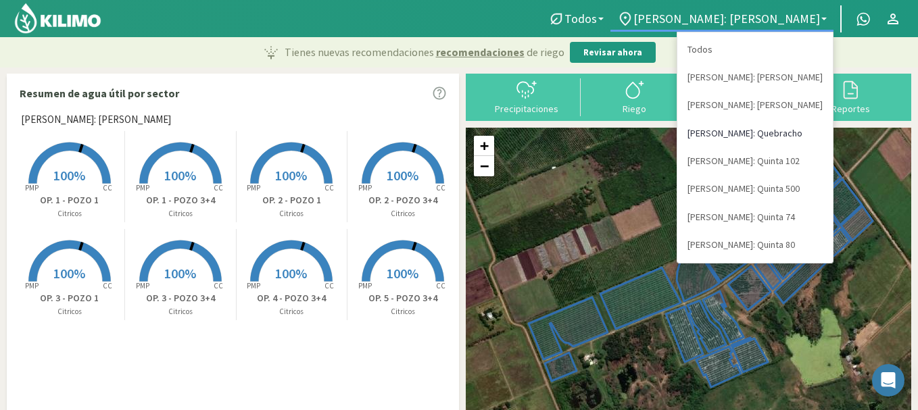
click at [778, 134] on link "[PERSON_NAME]: Quebracho" at bounding box center [754, 134] width 155 height 28
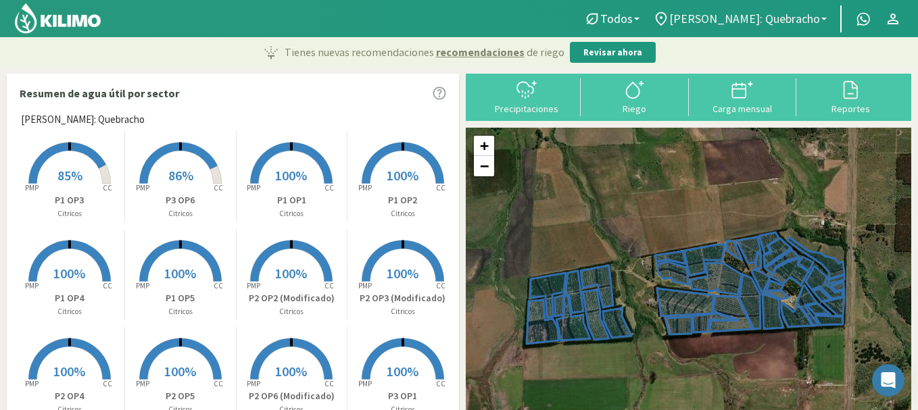
click at [778, 20] on span "[PERSON_NAME]: Quebracho" at bounding box center [744, 18] width 151 height 14
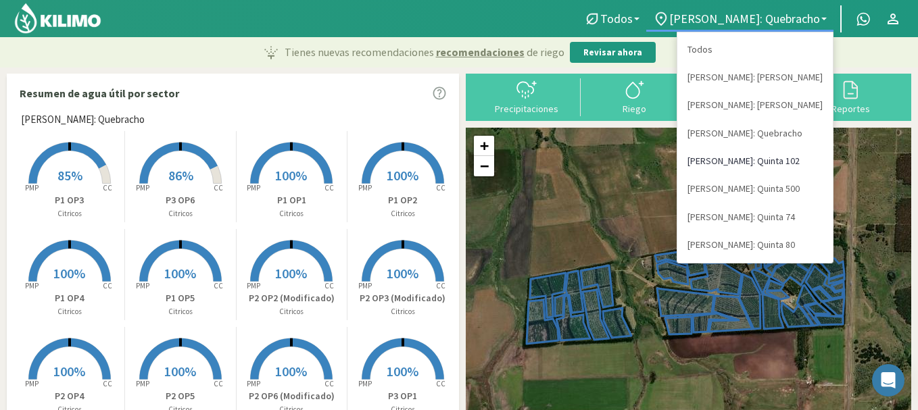
click at [786, 159] on link "[PERSON_NAME]: Quinta 102" at bounding box center [754, 161] width 155 height 28
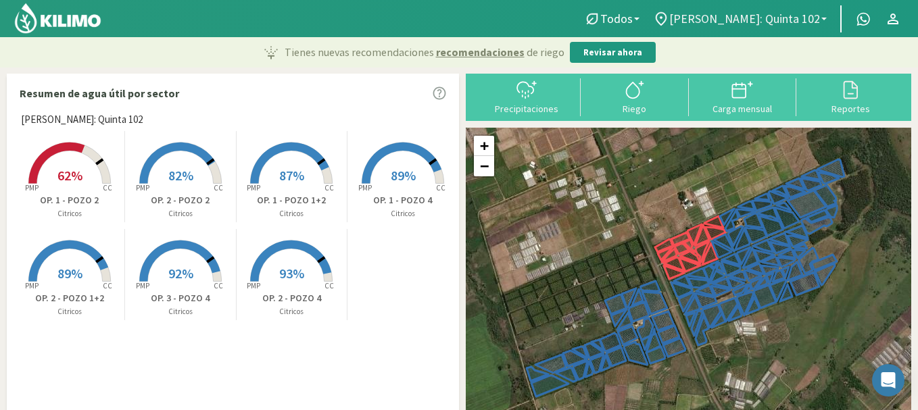
click at [739, 19] on span "[PERSON_NAME]: Quinta 102" at bounding box center [744, 18] width 151 height 14
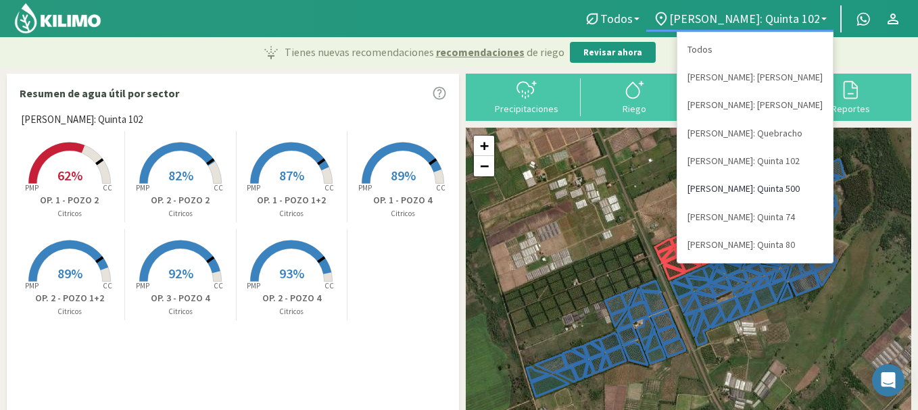
click at [773, 180] on link "[PERSON_NAME]: Quinta 500" at bounding box center [754, 189] width 155 height 28
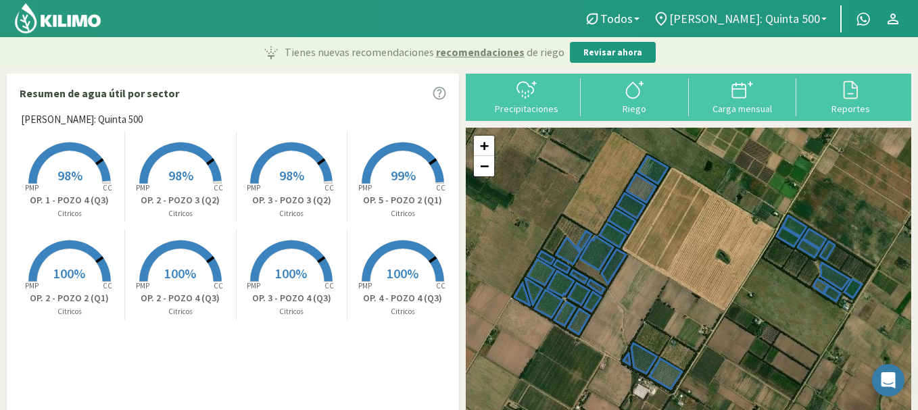
click at [815, 16] on span "[PERSON_NAME]: Quinta 500" at bounding box center [744, 18] width 151 height 14
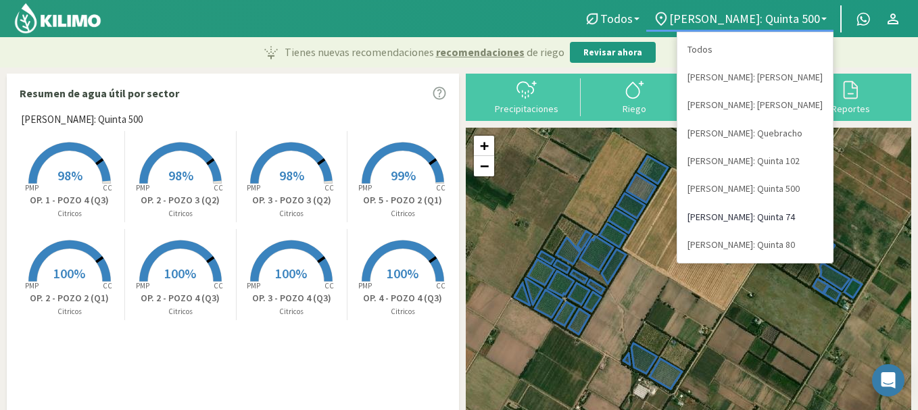
click at [799, 215] on link "[PERSON_NAME]: Quinta 74" at bounding box center [754, 217] width 155 height 28
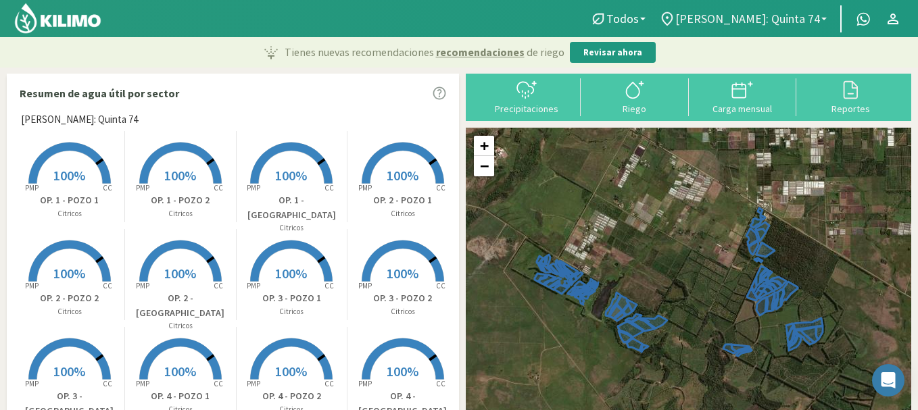
click at [767, 18] on span "[PERSON_NAME]: Quinta 74" at bounding box center [747, 18] width 145 height 14
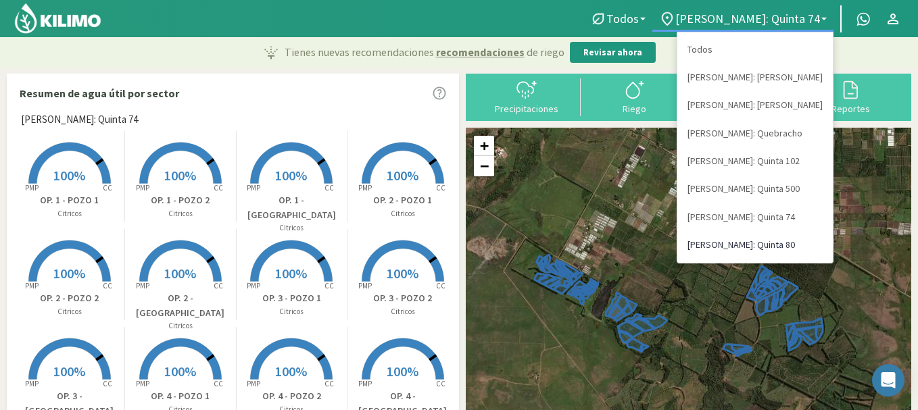
click at [772, 247] on link "[PERSON_NAME]: Quinta 80" at bounding box center [754, 245] width 155 height 28
